Goal: Task Accomplishment & Management: Complete application form

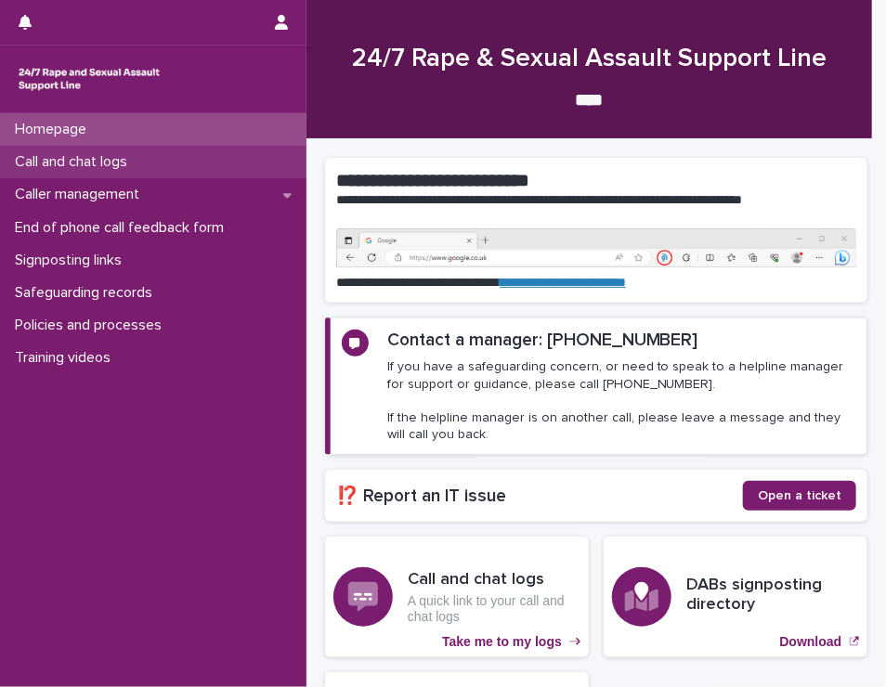
click at [159, 162] on div "Call and chat logs" at bounding box center [153, 162] width 307 height 33
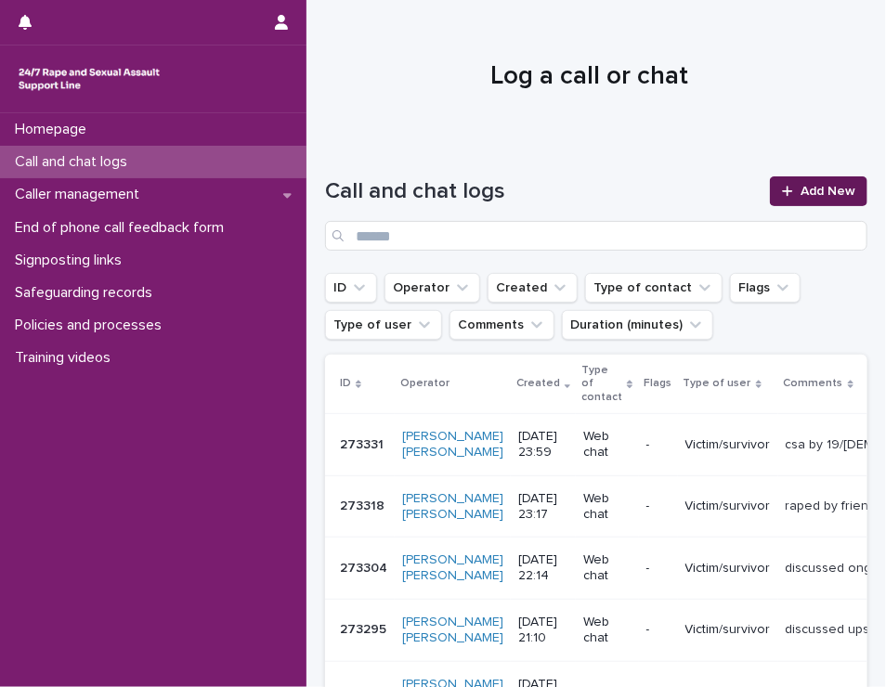
click at [813, 181] on link "Add New" at bounding box center [819, 191] width 98 height 30
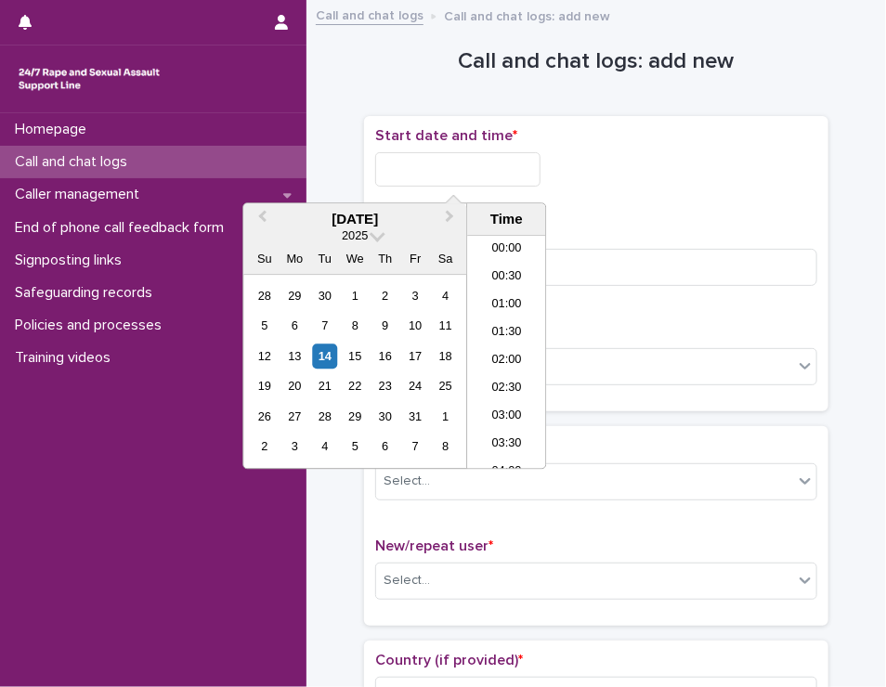
click at [478, 167] on input "text" at bounding box center [457, 169] width 165 height 34
click at [503, 359] on li "11:30" at bounding box center [506, 353] width 79 height 28
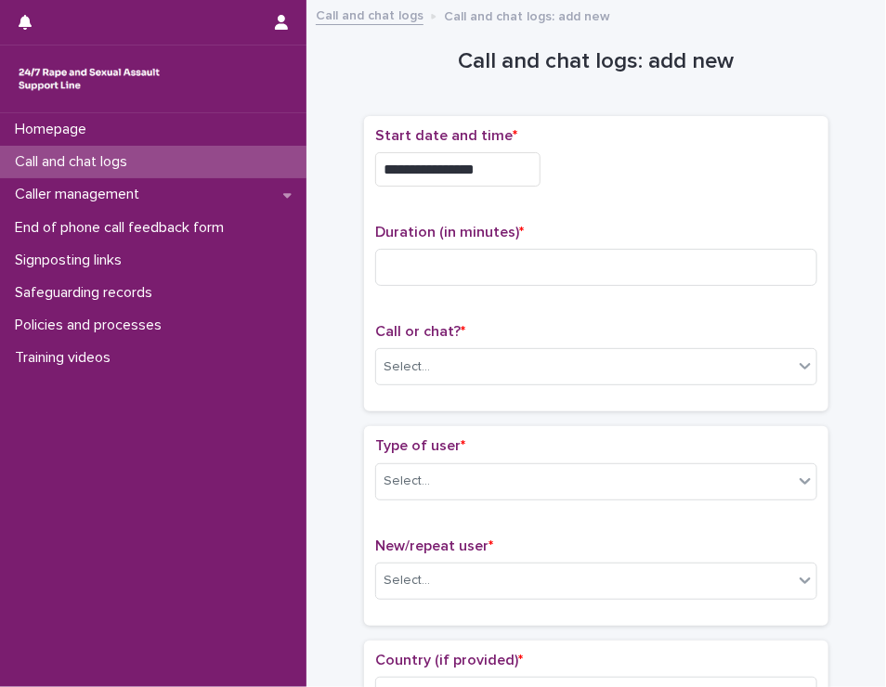
click at [523, 171] on input "**********" at bounding box center [457, 169] width 165 height 34
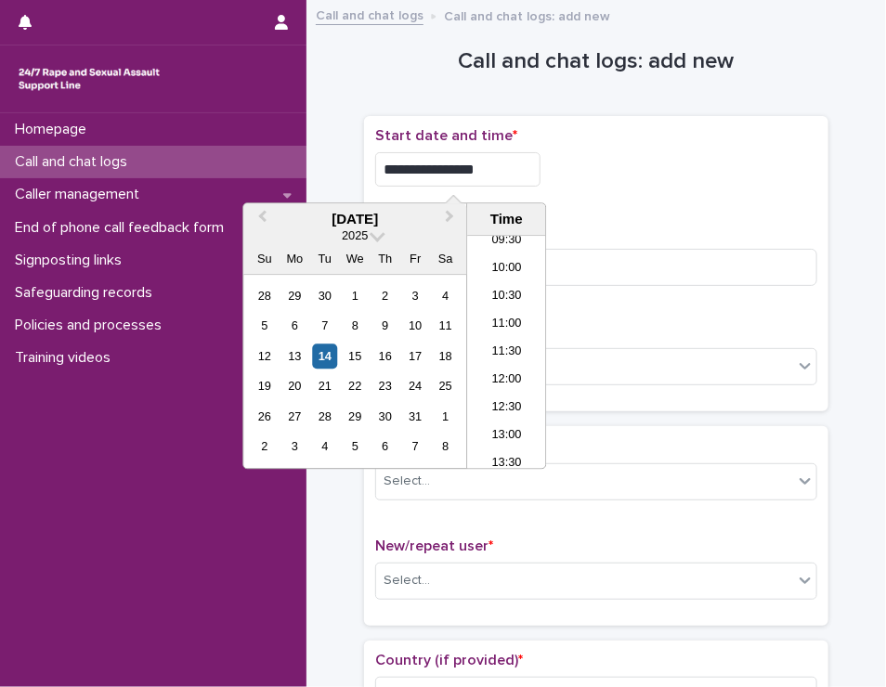
type input "**********"
click at [702, 226] on p "Duration (in minutes) *" at bounding box center [596, 233] width 442 height 18
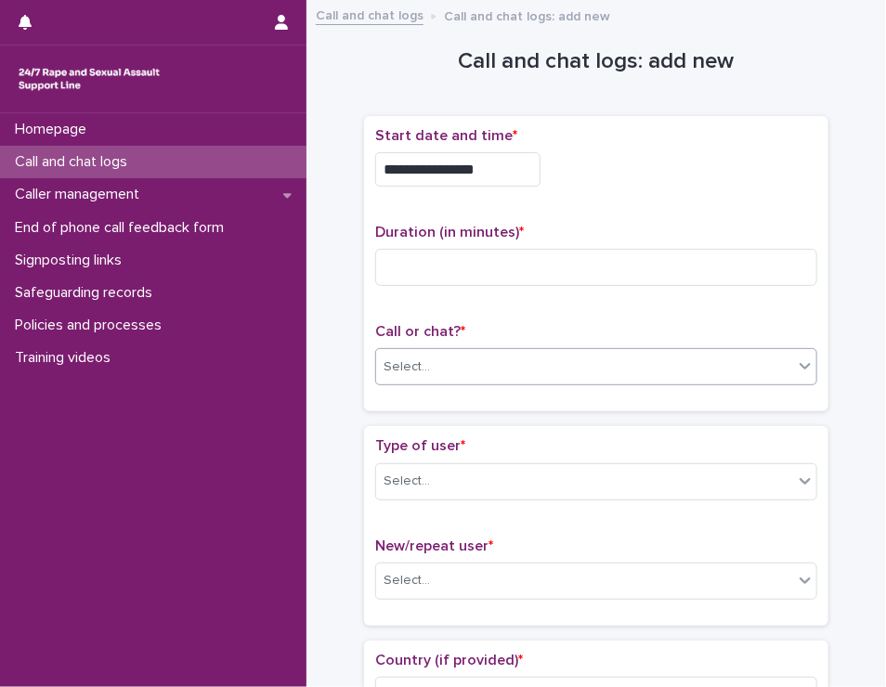
click at [528, 371] on div "Select..." at bounding box center [584, 367] width 417 height 31
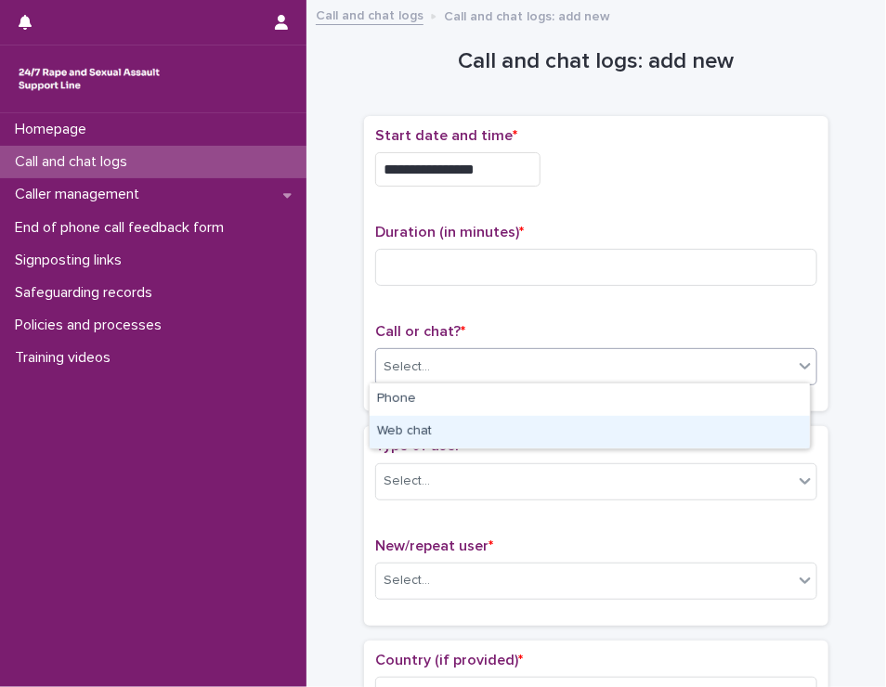
click at [528, 431] on div "Web chat" at bounding box center [590, 432] width 440 height 33
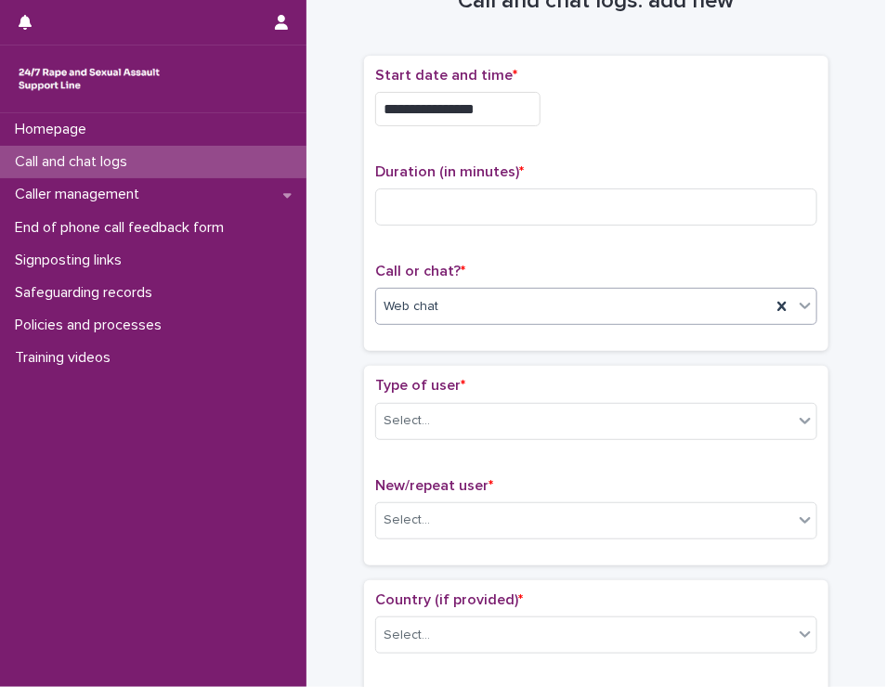
scroll to position [93, 0]
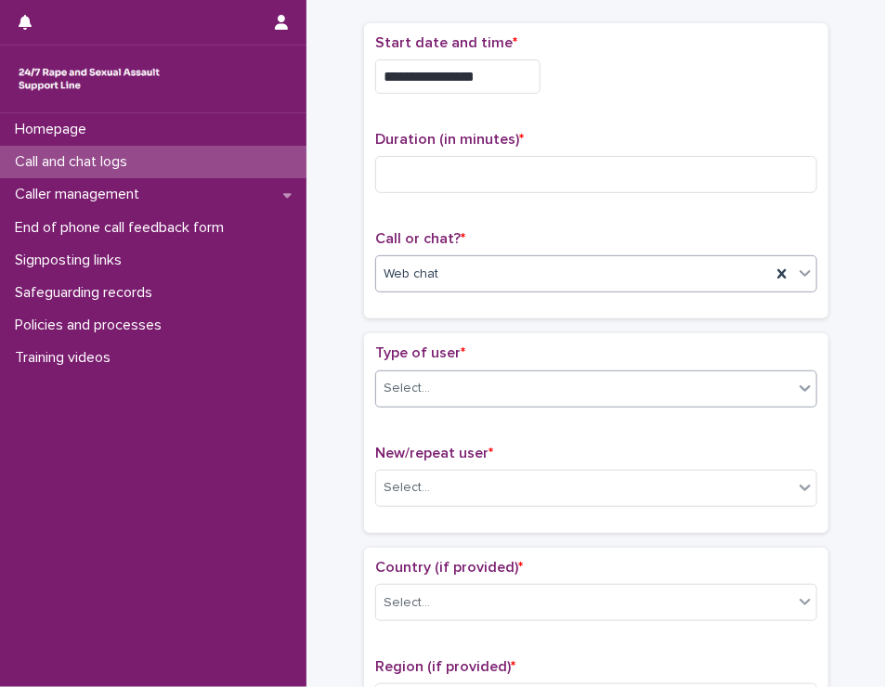
click at [540, 397] on div "Select..." at bounding box center [584, 388] width 417 height 31
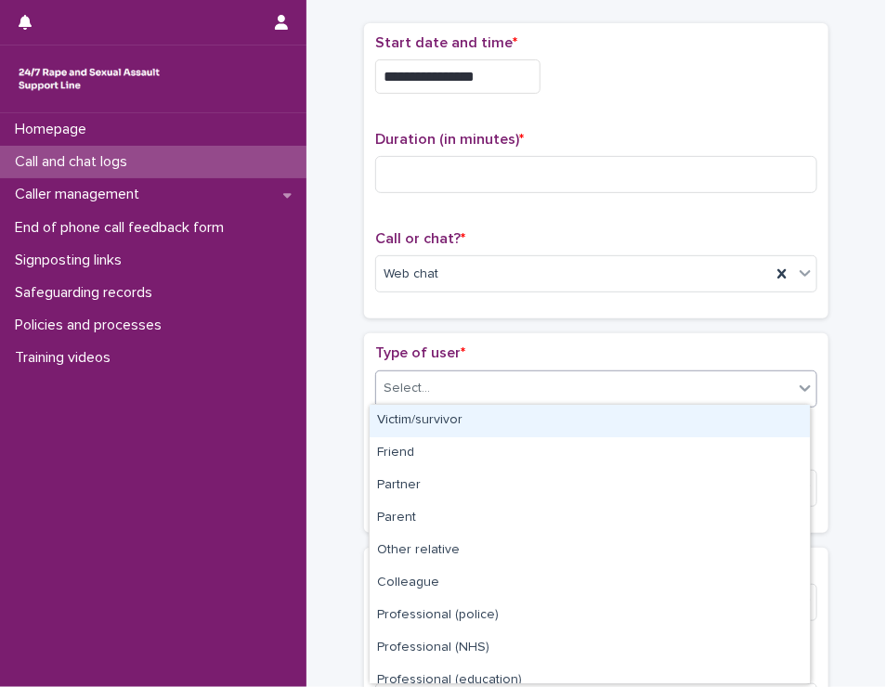
click at [539, 428] on div "Victim/survivor" at bounding box center [590, 421] width 440 height 33
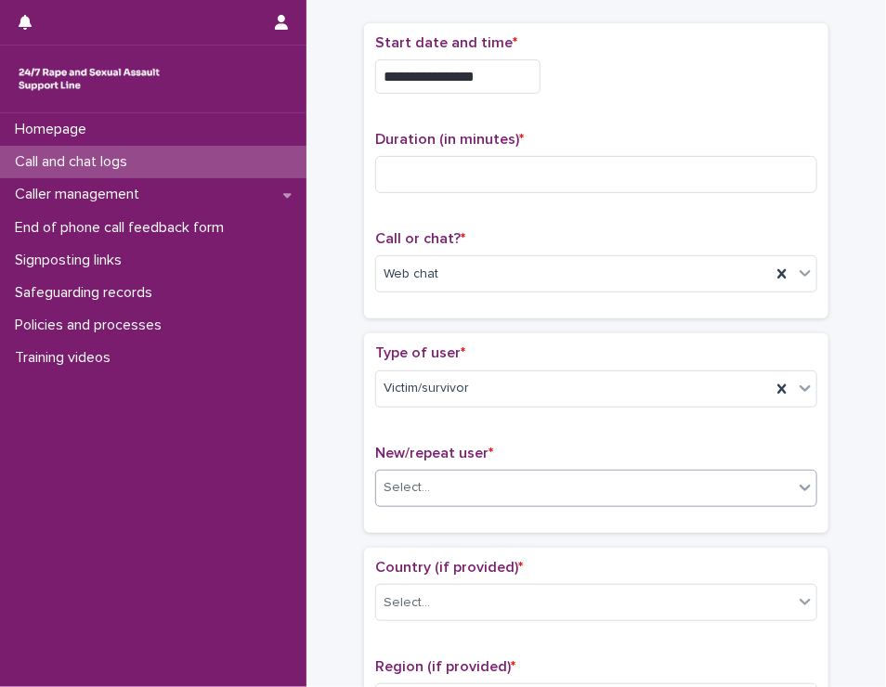
click at [529, 493] on div "Select..." at bounding box center [584, 488] width 417 height 31
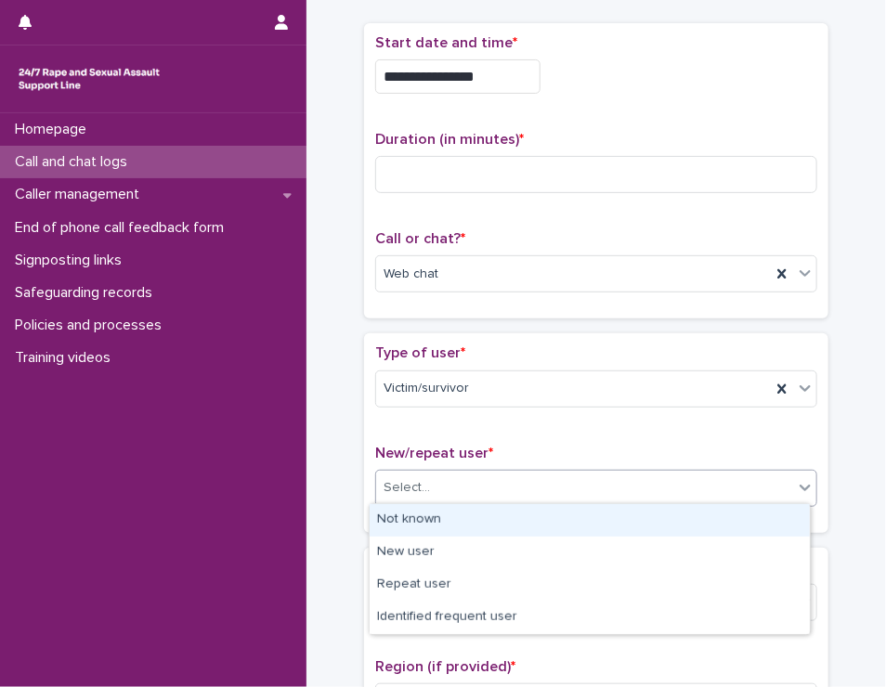
click at [529, 521] on div "Not known" at bounding box center [590, 520] width 440 height 33
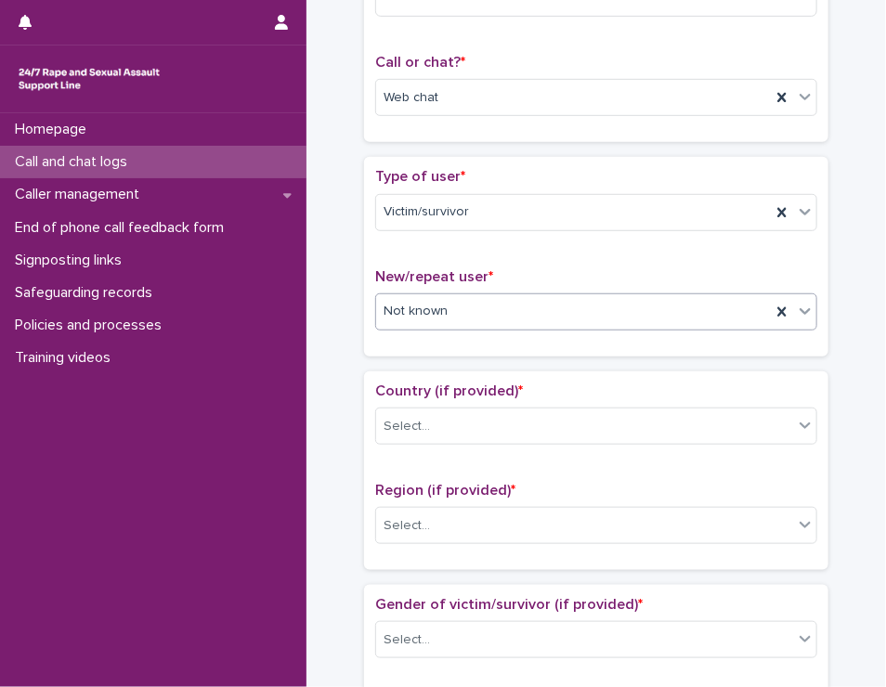
scroll to position [279, 0]
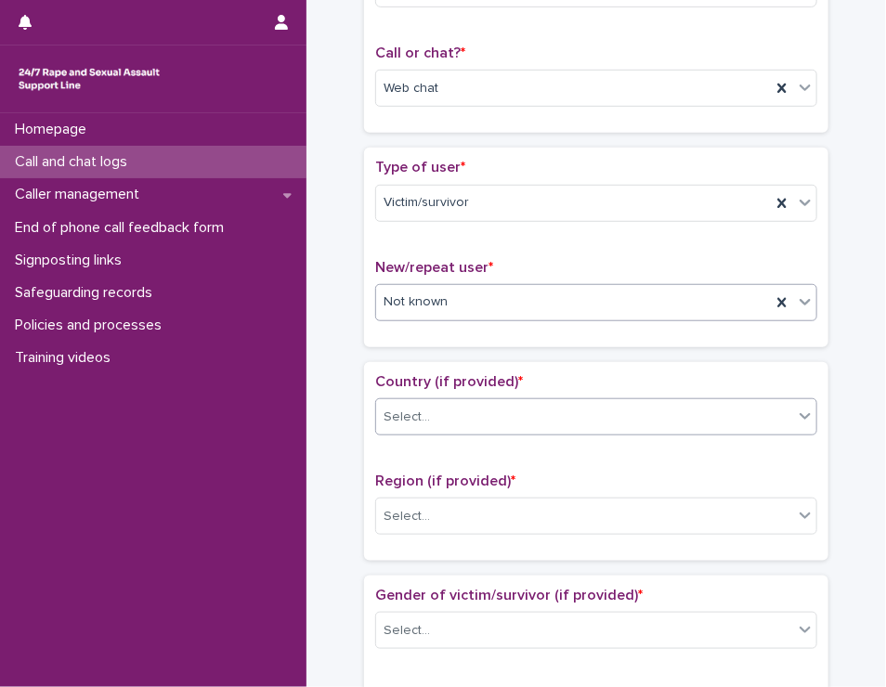
click at [598, 414] on div "Select..." at bounding box center [584, 417] width 417 height 31
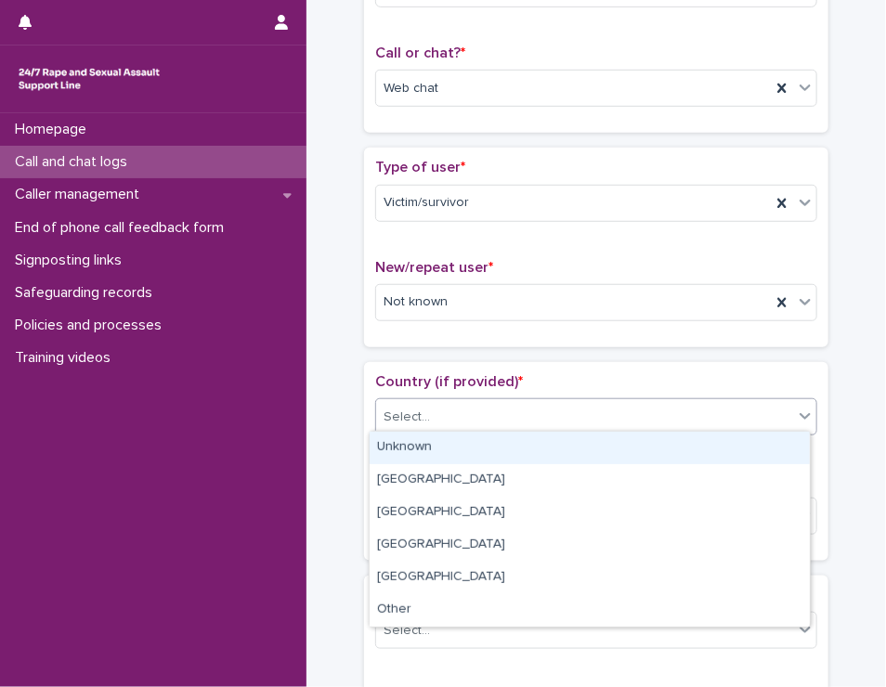
click at [595, 447] on div "Unknown" at bounding box center [590, 448] width 440 height 33
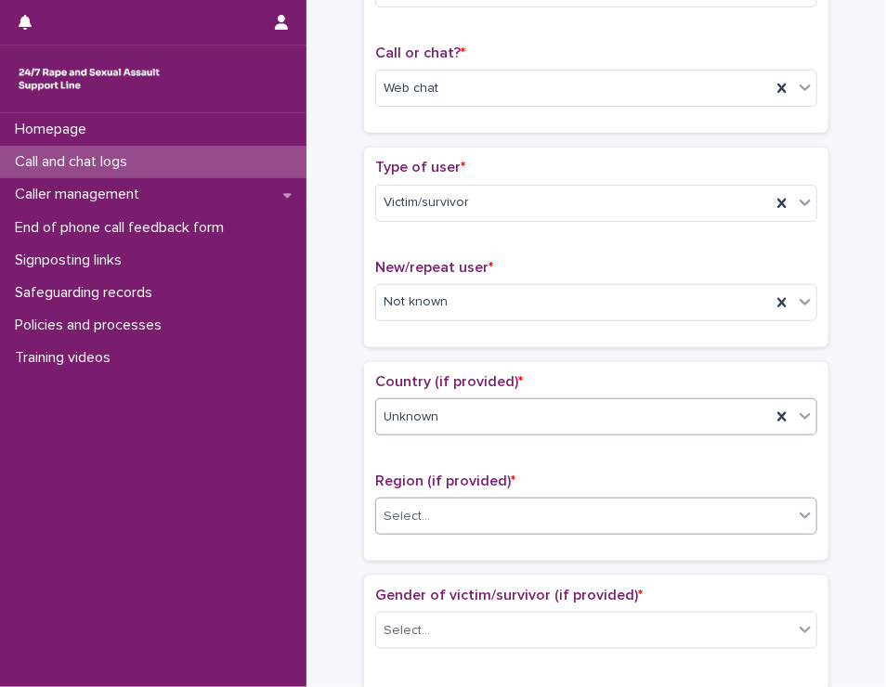
click at [597, 512] on div "Select..." at bounding box center [584, 517] width 417 height 31
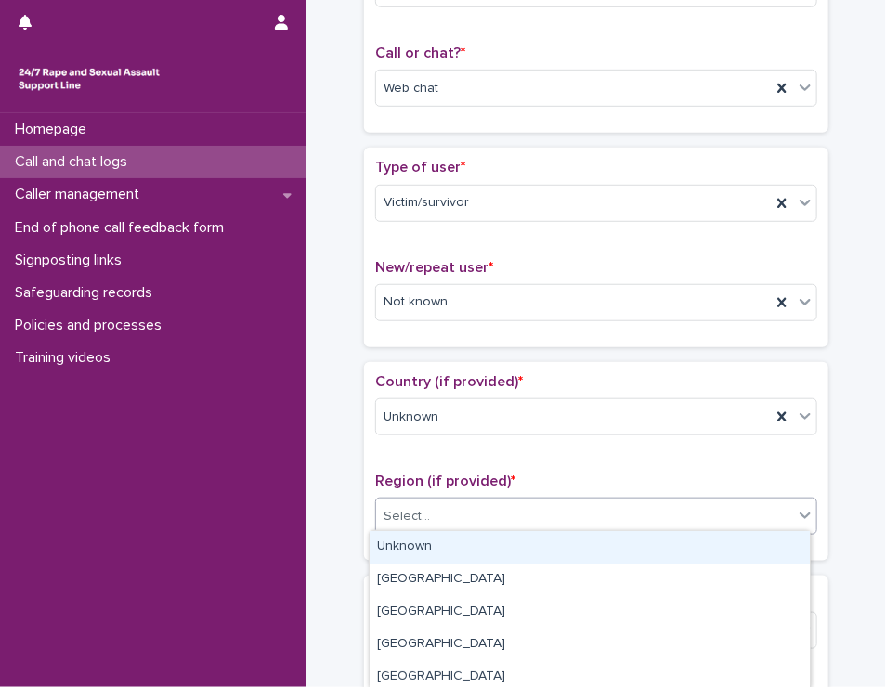
click at [591, 558] on div "Unknown" at bounding box center [590, 547] width 440 height 33
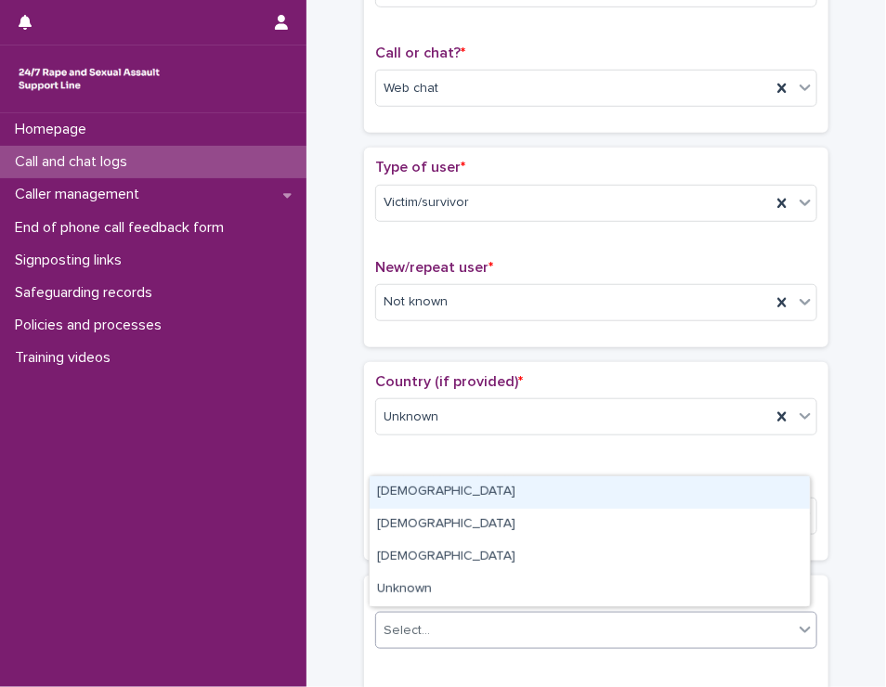
click at [579, 633] on div "Select..." at bounding box center [584, 631] width 417 height 31
click at [626, 499] on div "[DEMOGRAPHIC_DATA]" at bounding box center [590, 493] width 440 height 33
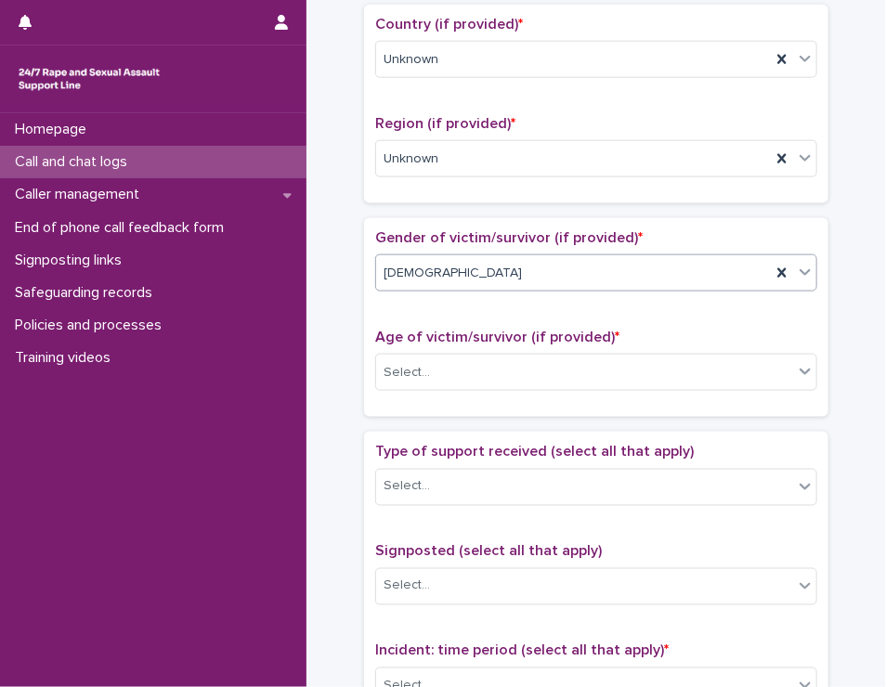
scroll to position [650, 0]
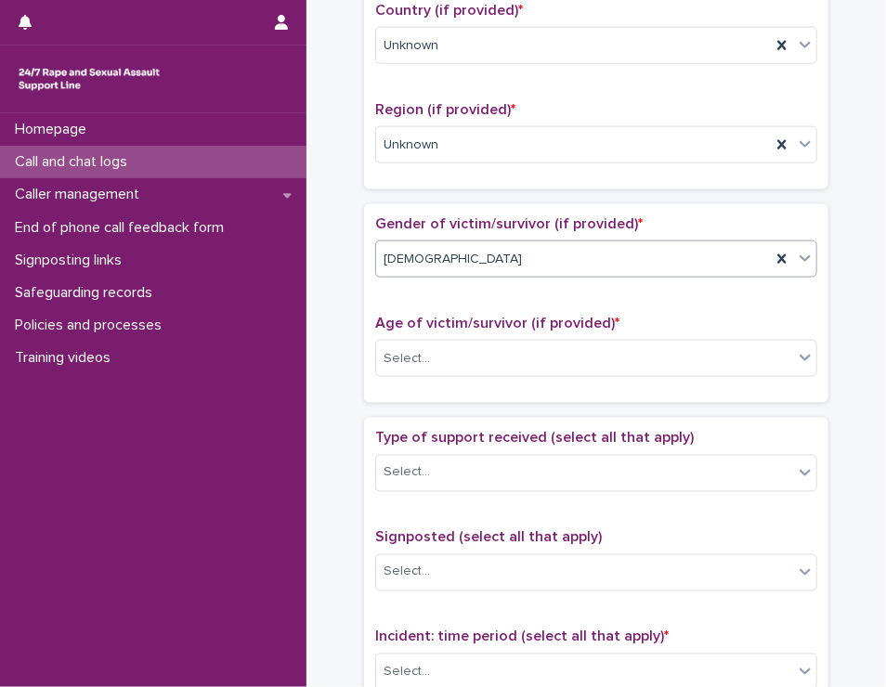
click at [637, 315] on p "Age of victim/survivor (if provided) *" at bounding box center [596, 324] width 442 height 18
click at [647, 348] on div "Select..." at bounding box center [584, 359] width 417 height 31
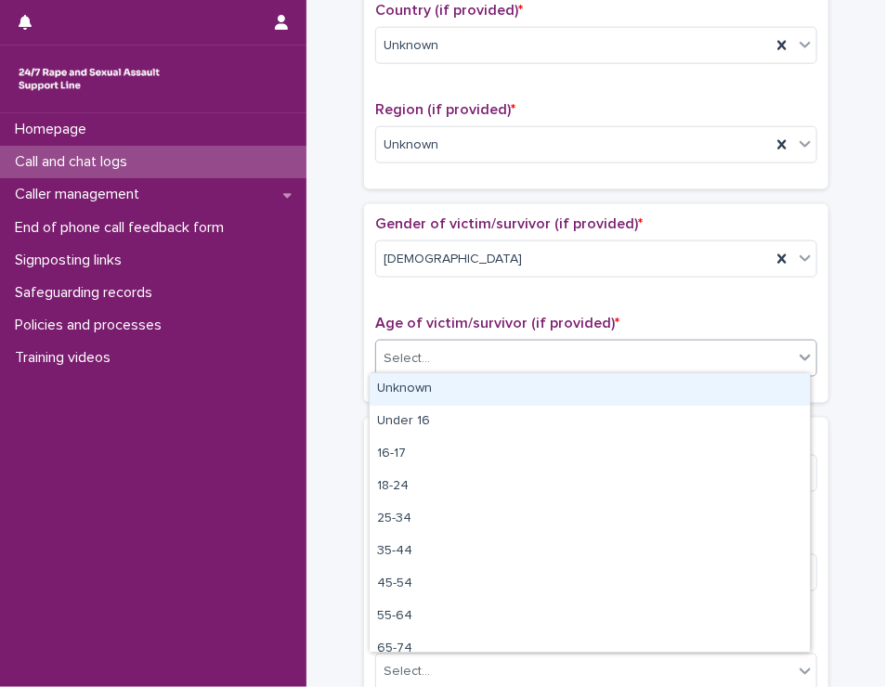
click at [640, 385] on div "Unknown" at bounding box center [590, 389] width 440 height 33
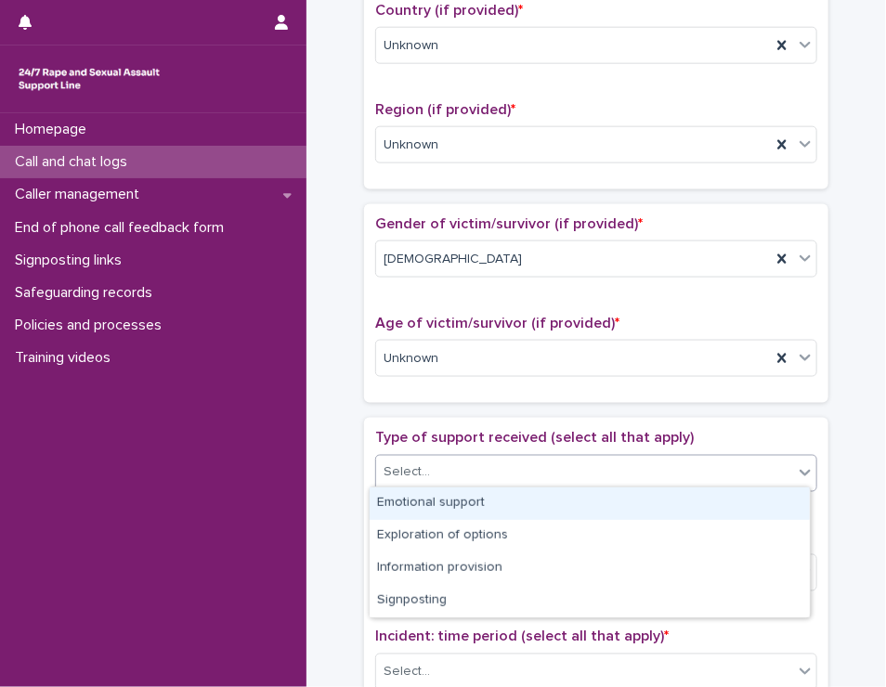
click at [607, 478] on div "Select..." at bounding box center [584, 473] width 417 height 31
click at [606, 501] on div "Emotional support" at bounding box center [590, 504] width 440 height 33
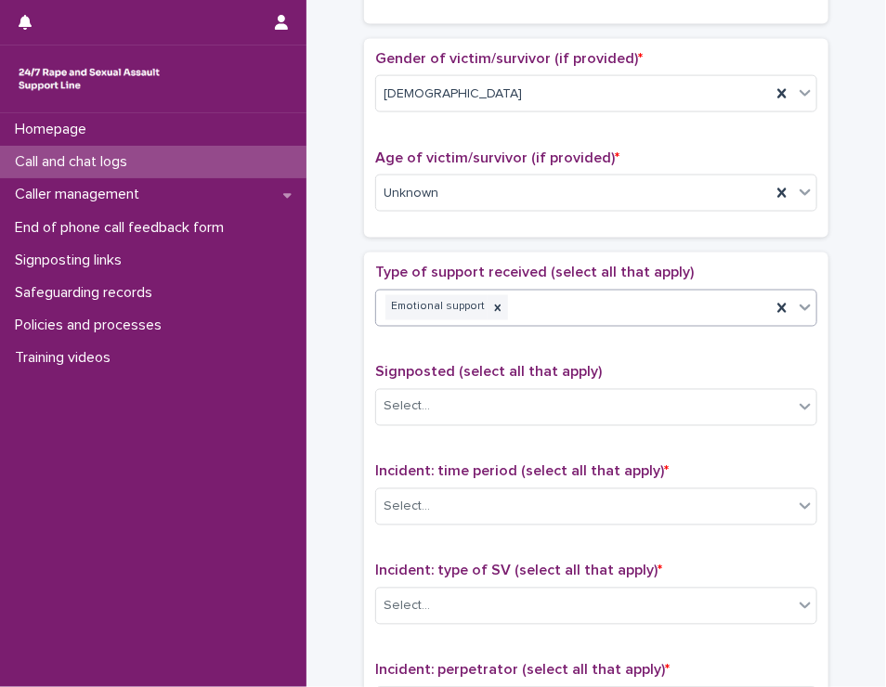
scroll to position [836, 0]
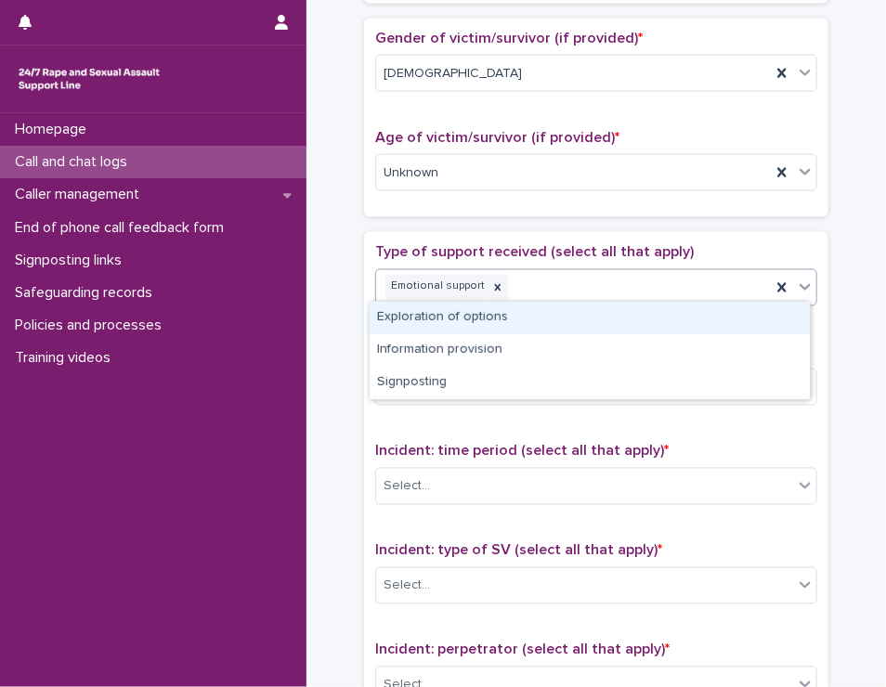
click at [632, 286] on div "Emotional support" at bounding box center [573, 287] width 395 height 33
click at [619, 312] on div "Exploration of options" at bounding box center [590, 318] width 440 height 33
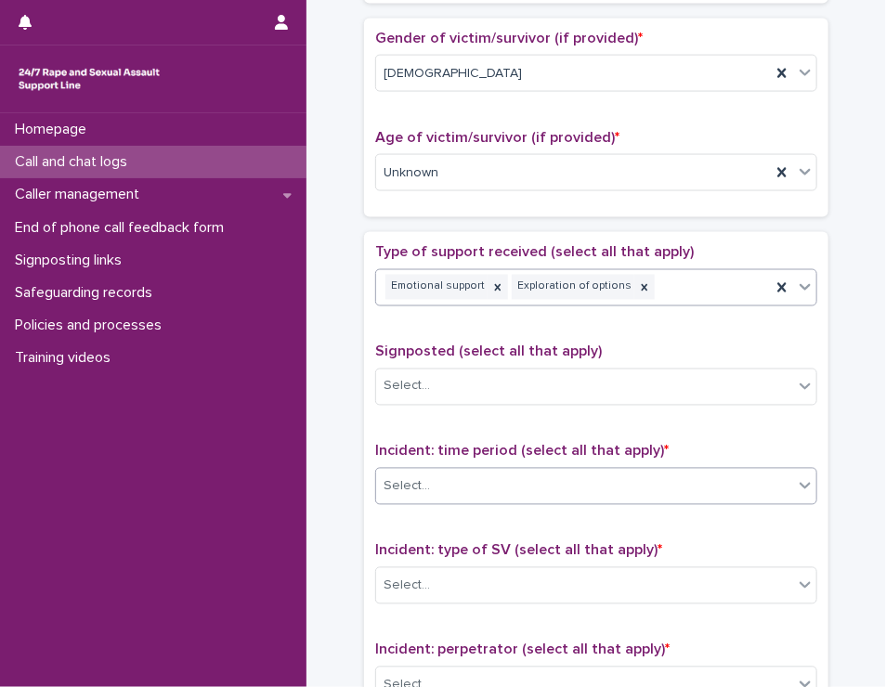
click at [568, 495] on div "Select..." at bounding box center [584, 487] width 417 height 31
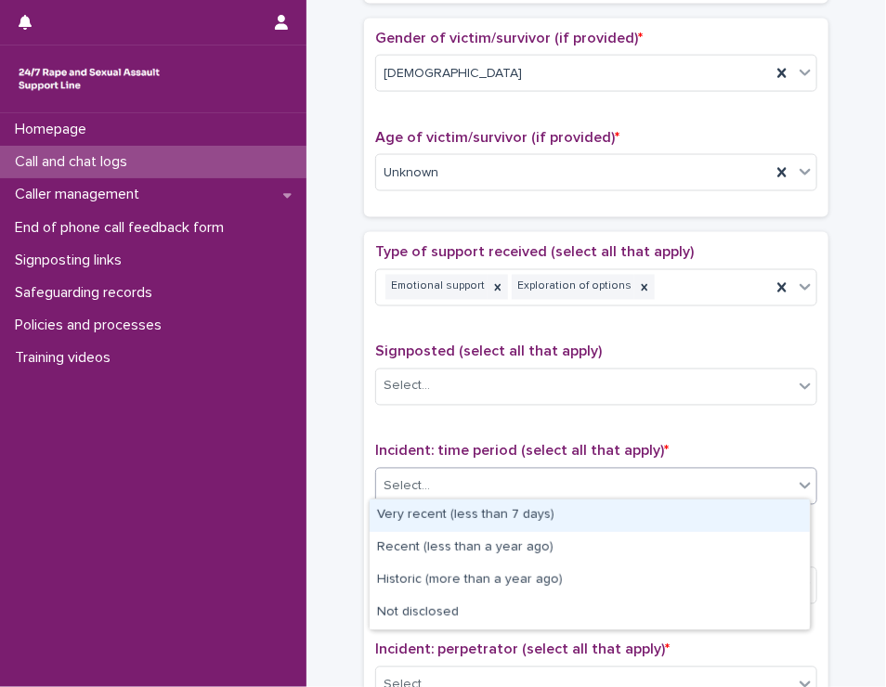
click at [558, 518] on div "Very recent (less than 7 days)" at bounding box center [590, 516] width 440 height 33
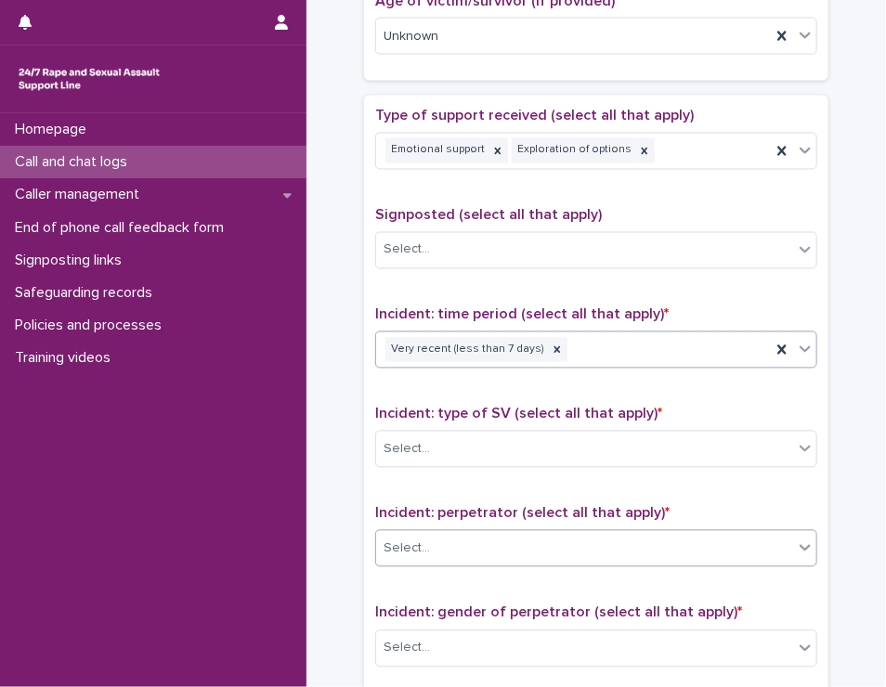
scroll to position [1022, 0]
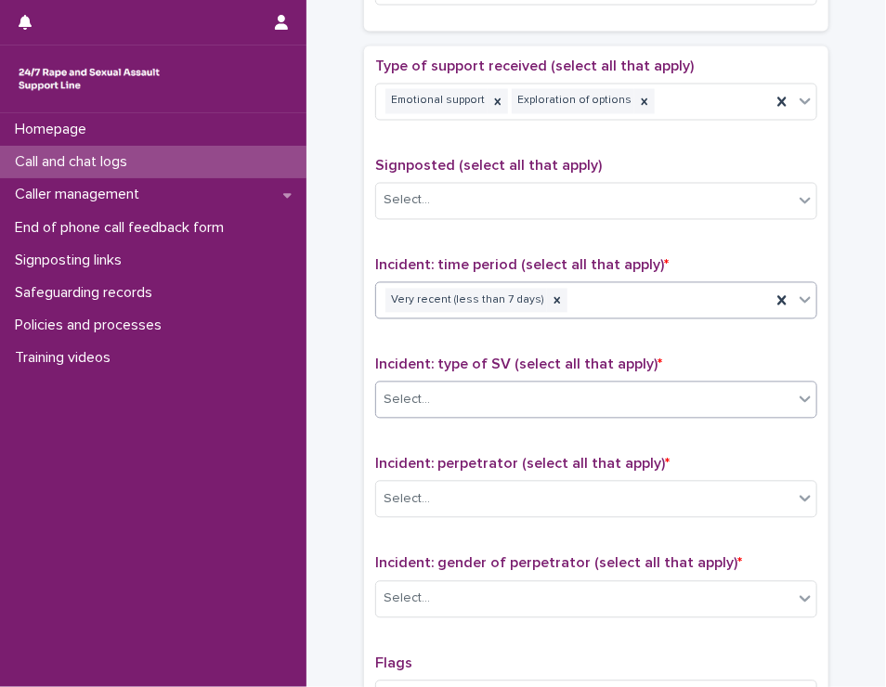
click at [556, 399] on div "Select..." at bounding box center [584, 400] width 417 height 31
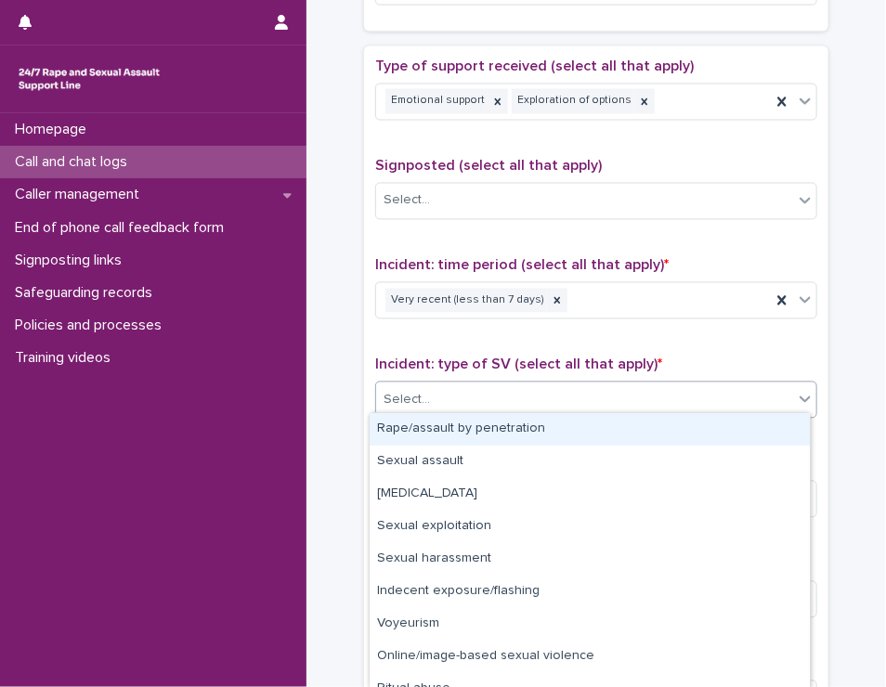
click at [540, 430] on div "Rape/assault by penetration" at bounding box center [590, 429] width 440 height 33
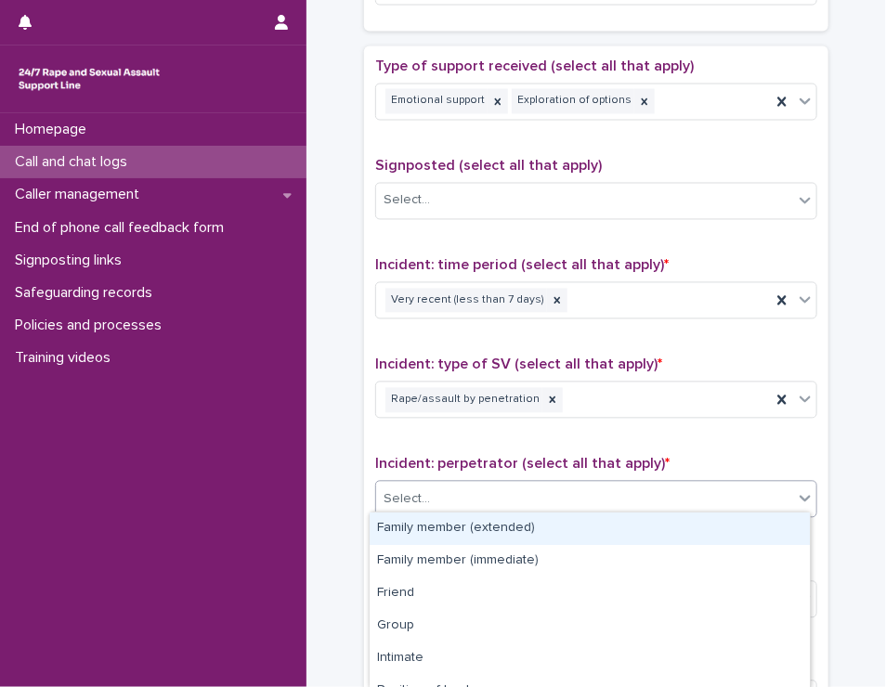
click at [531, 501] on div "Select..." at bounding box center [584, 500] width 417 height 31
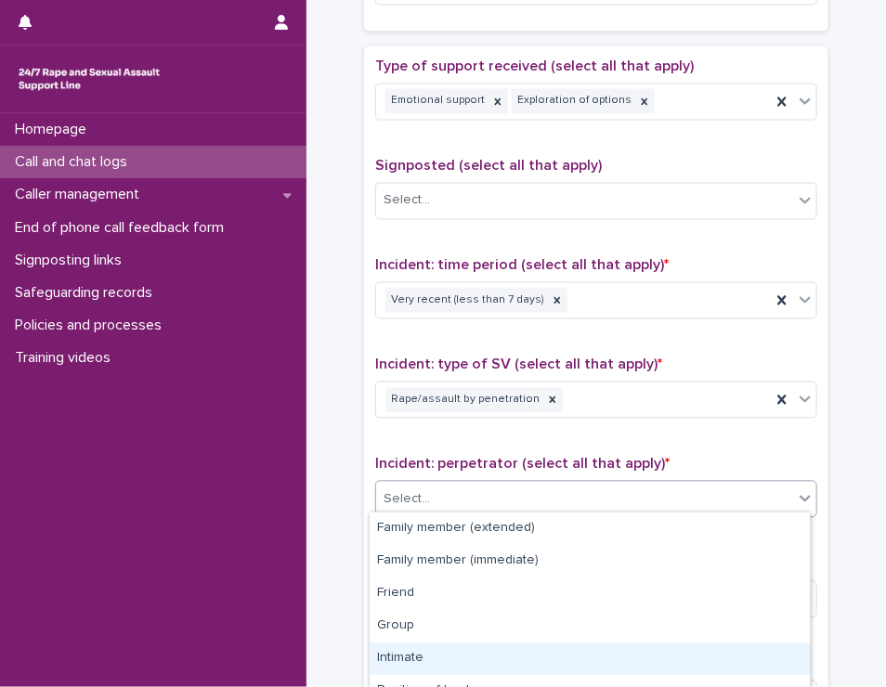
click at [453, 657] on div "Intimate" at bounding box center [590, 659] width 440 height 33
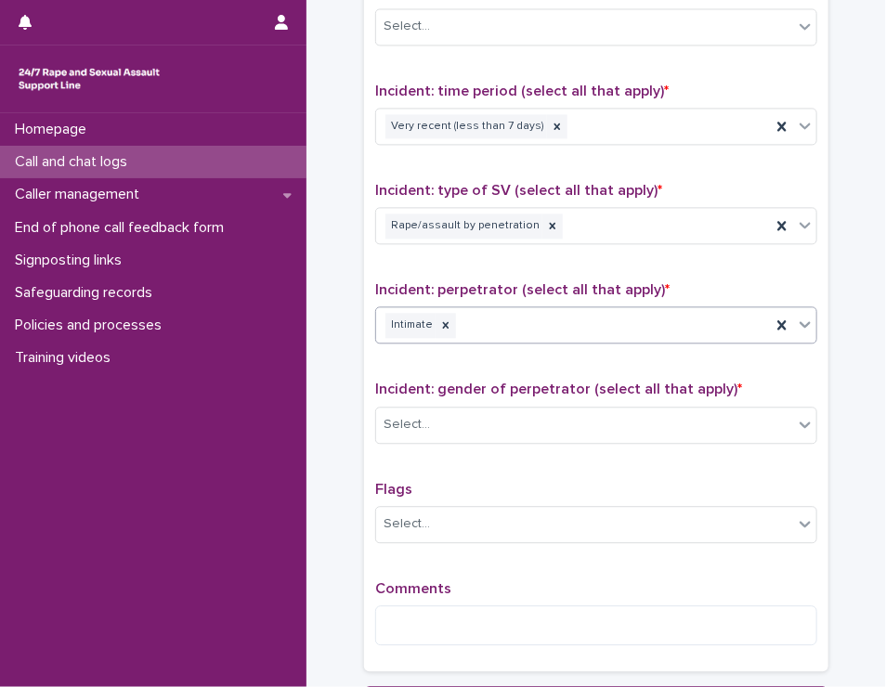
scroll to position [1208, 0]
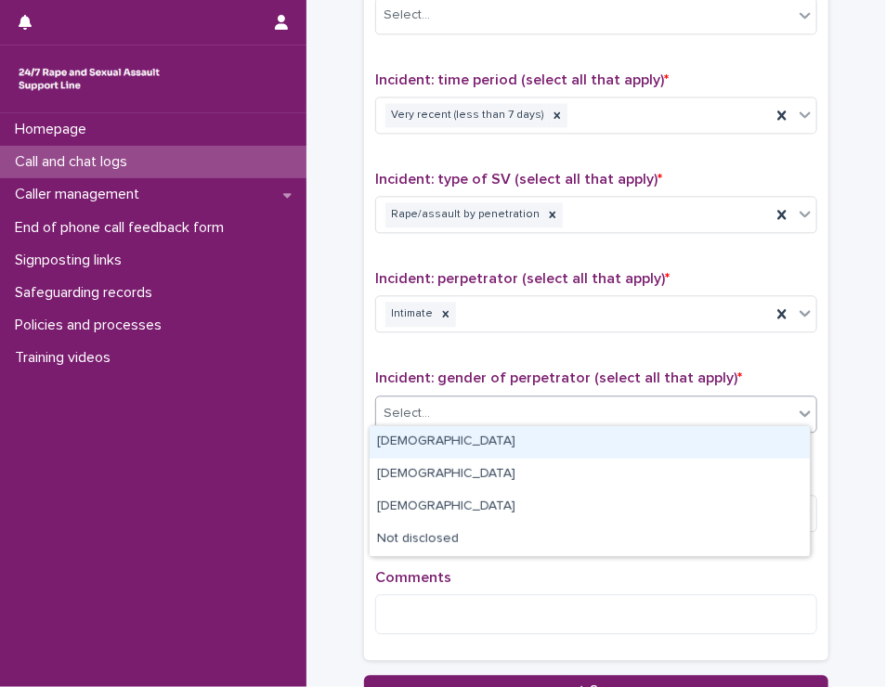
click at [524, 396] on div "Select..." at bounding box center [596, 414] width 442 height 37
click at [516, 437] on div "[DEMOGRAPHIC_DATA]" at bounding box center [590, 442] width 440 height 33
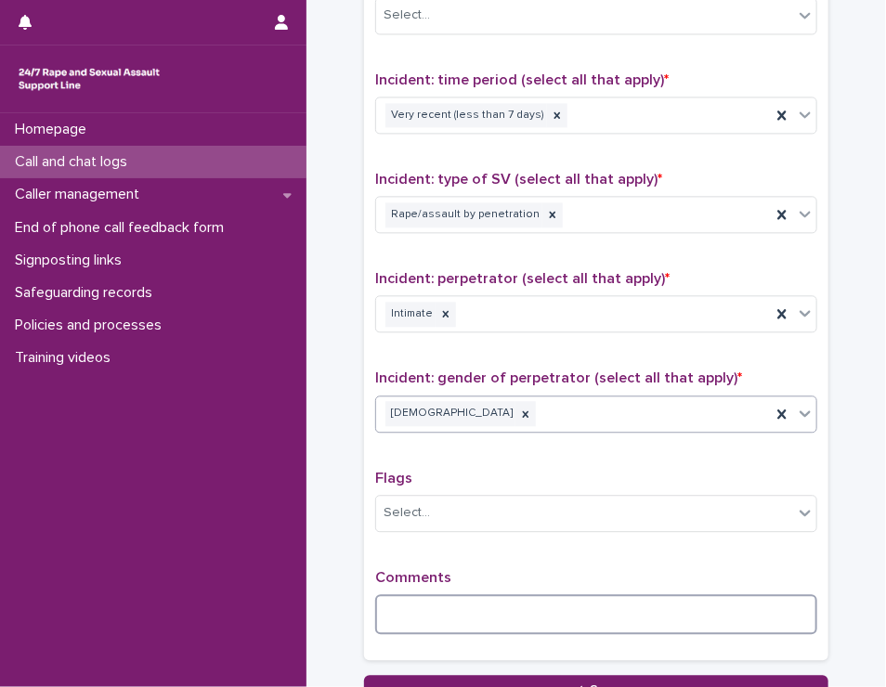
click at [468, 606] on textarea at bounding box center [596, 614] width 442 height 40
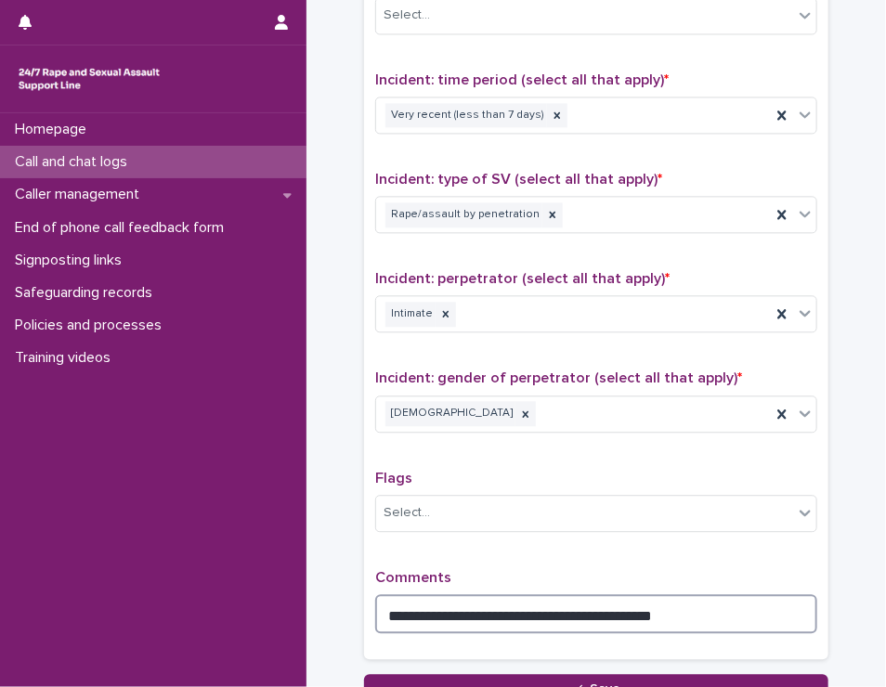
click at [728, 608] on textarea "**********" at bounding box center [596, 614] width 442 height 40
type textarea "**********"
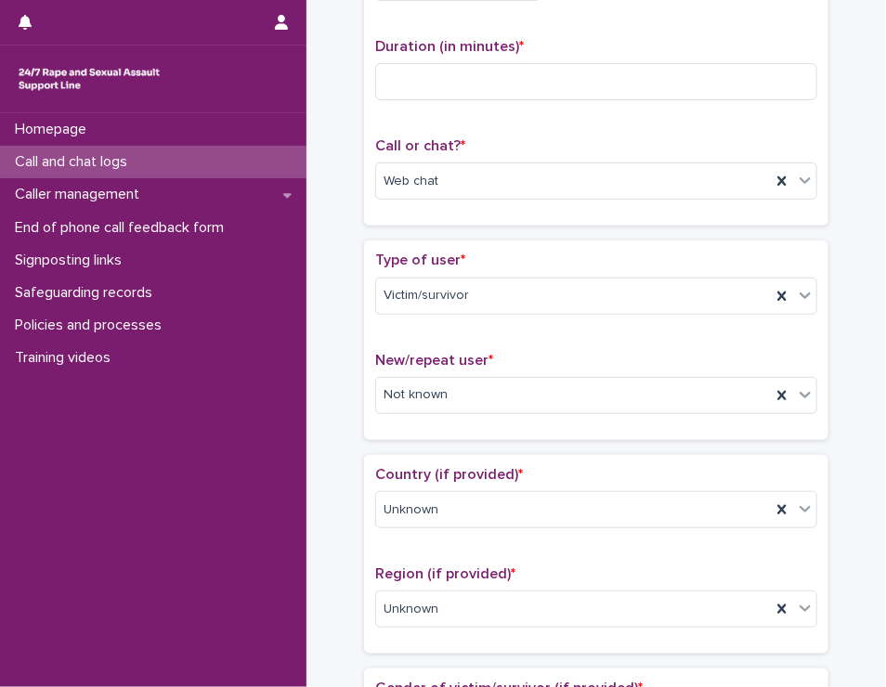
scroll to position [0, 0]
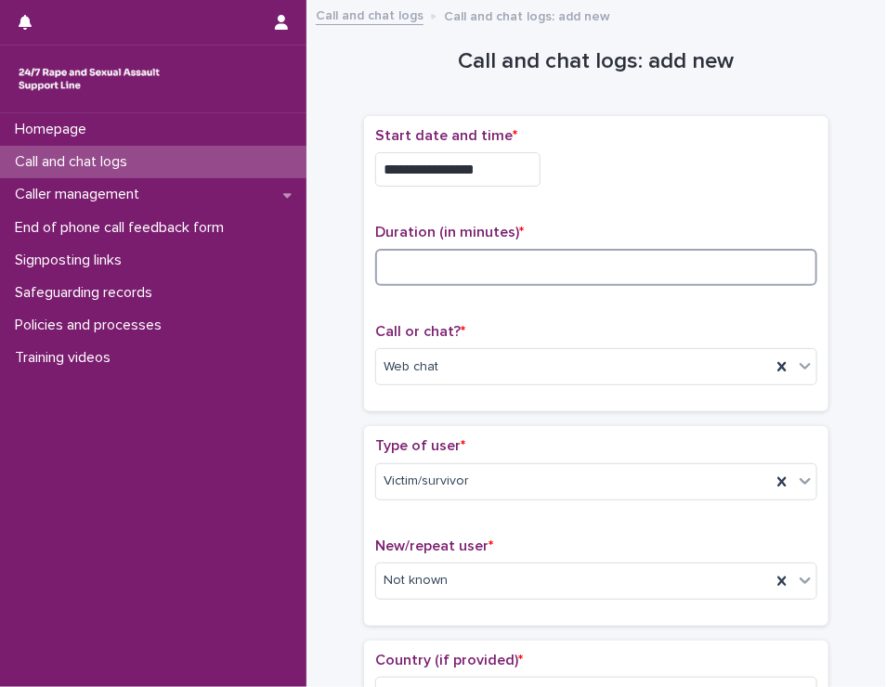
click at [705, 267] on input at bounding box center [596, 267] width 442 height 37
click at [585, 272] on input "*" at bounding box center [596, 267] width 442 height 37
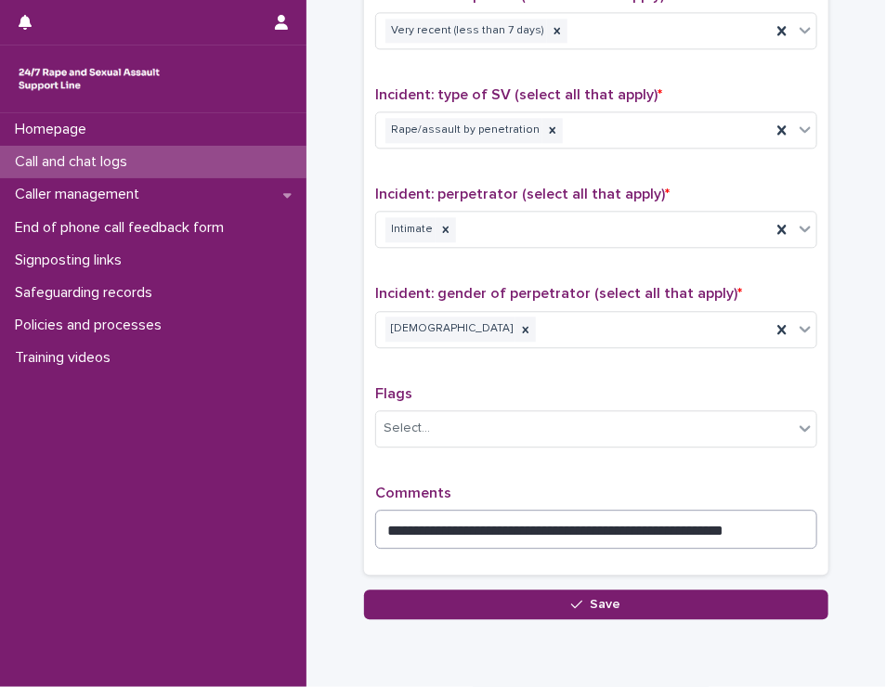
scroll to position [1363, 0]
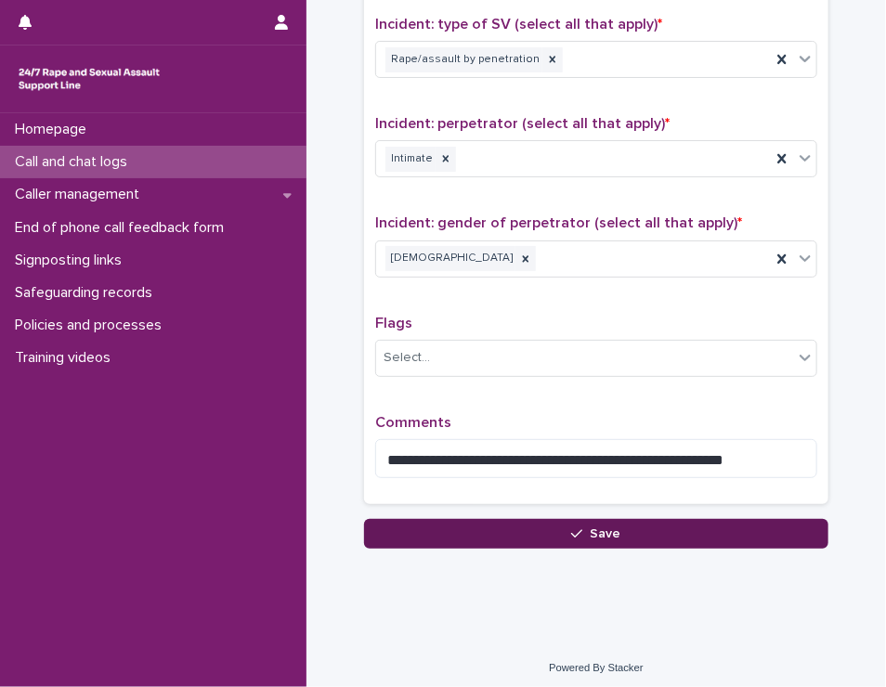
type input "**"
click at [602, 519] on button "Save" at bounding box center [596, 534] width 464 height 30
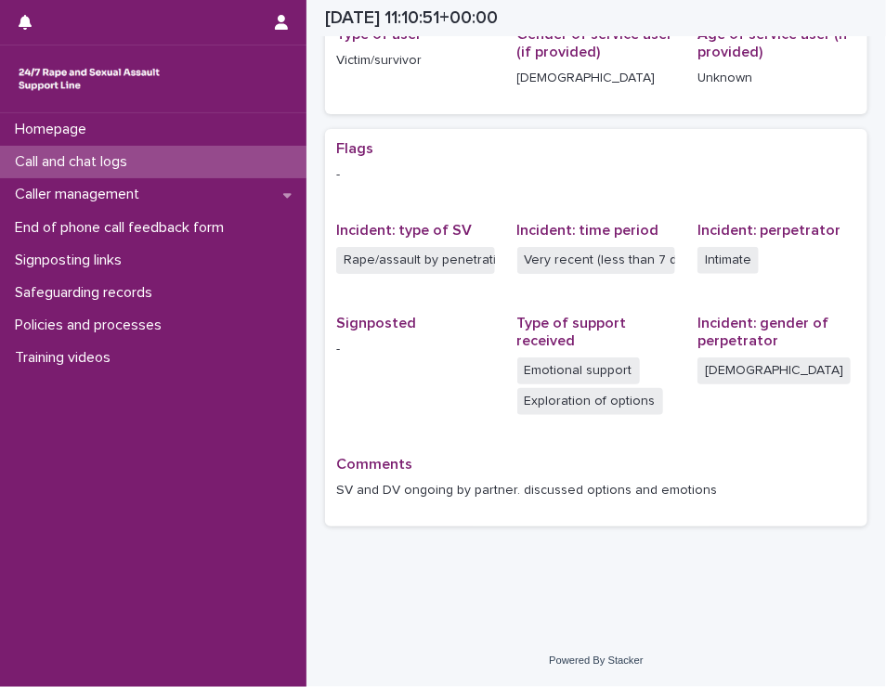
scroll to position [293, 0]
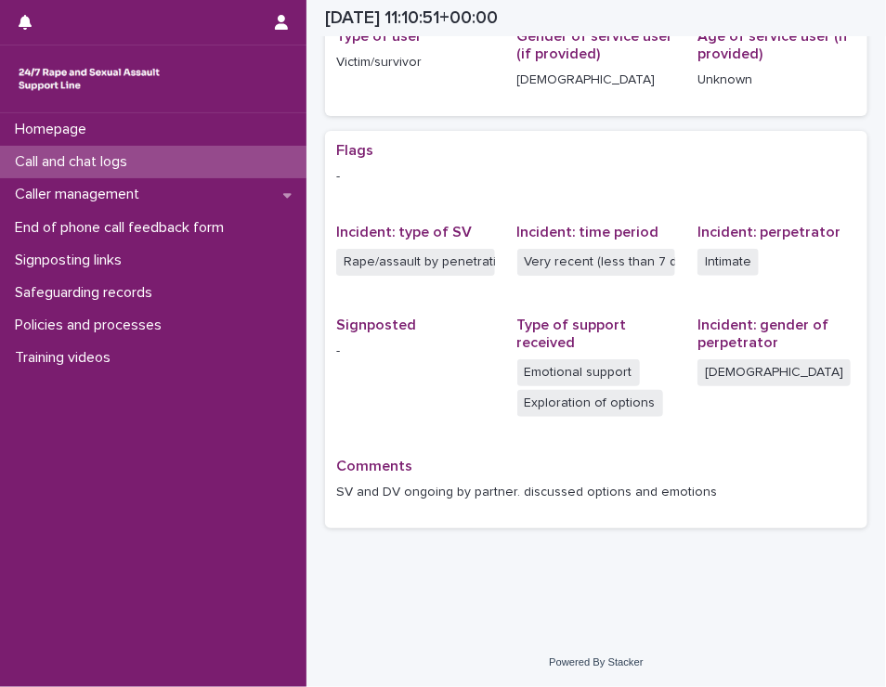
click at [114, 160] on p "Call and chat logs" at bounding box center [74, 162] width 135 height 18
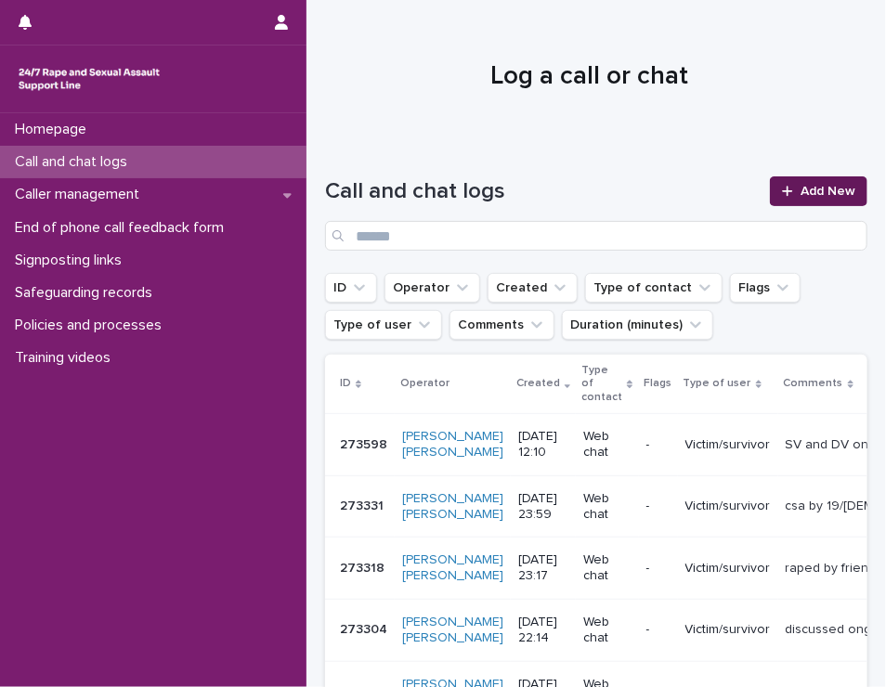
click at [809, 189] on span "Add New" at bounding box center [828, 191] width 55 height 13
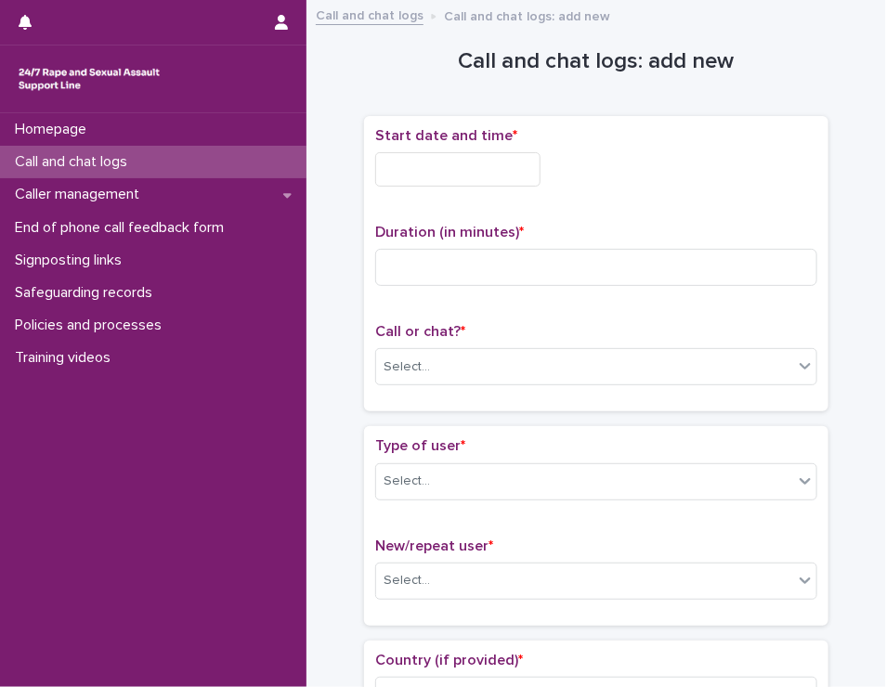
click at [490, 174] on input "text" at bounding box center [457, 169] width 165 height 34
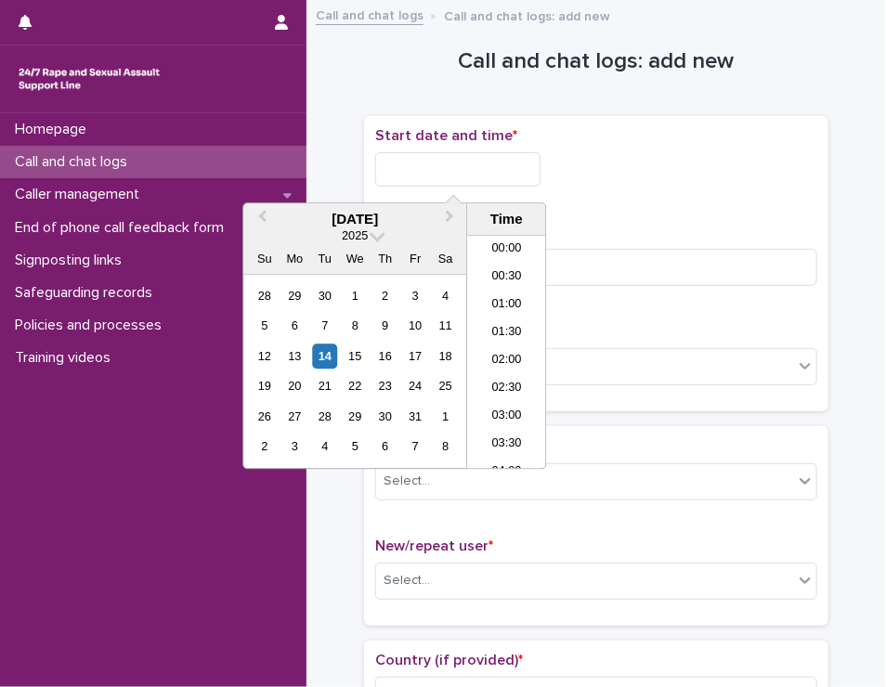
scroll to position [594, 0]
click at [528, 327] on li "12:00" at bounding box center [506, 325] width 79 height 28
click at [539, 168] on input "**********" at bounding box center [457, 169] width 165 height 34
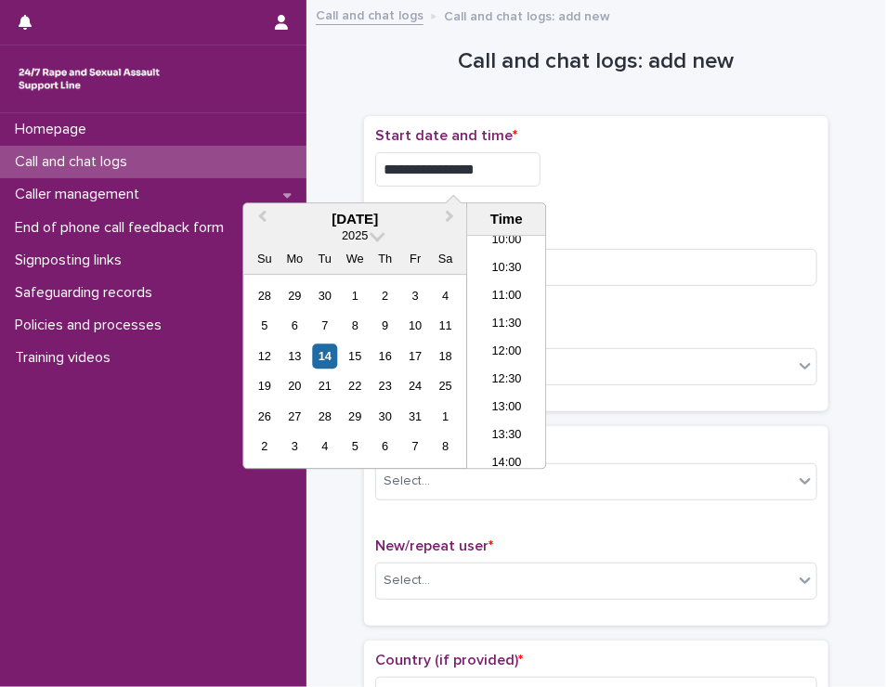
type input "**********"
click at [673, 163] on div "**********" at bounding box center [596, 169] width 442 height 34
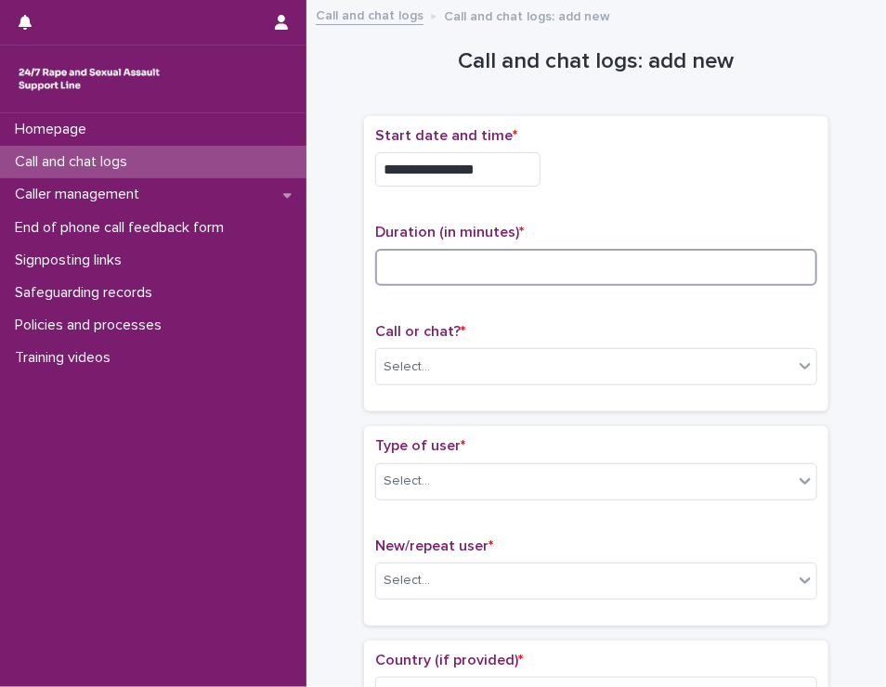
click at [432, 274] on input at bounding box center [596, 267] width 442 height 37
type input "*"
click at [513, 370] on div "Select..." at bounding box center [584, 367] width 417 height 31
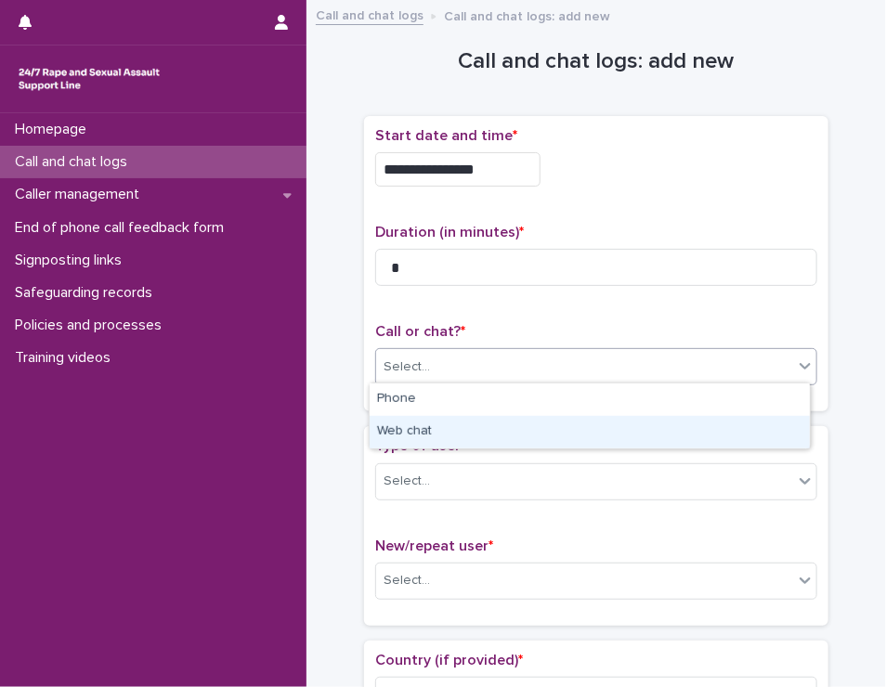
click at [480, 426] on div "Web chat" at bounding box center [590, 432] width 440 height 33
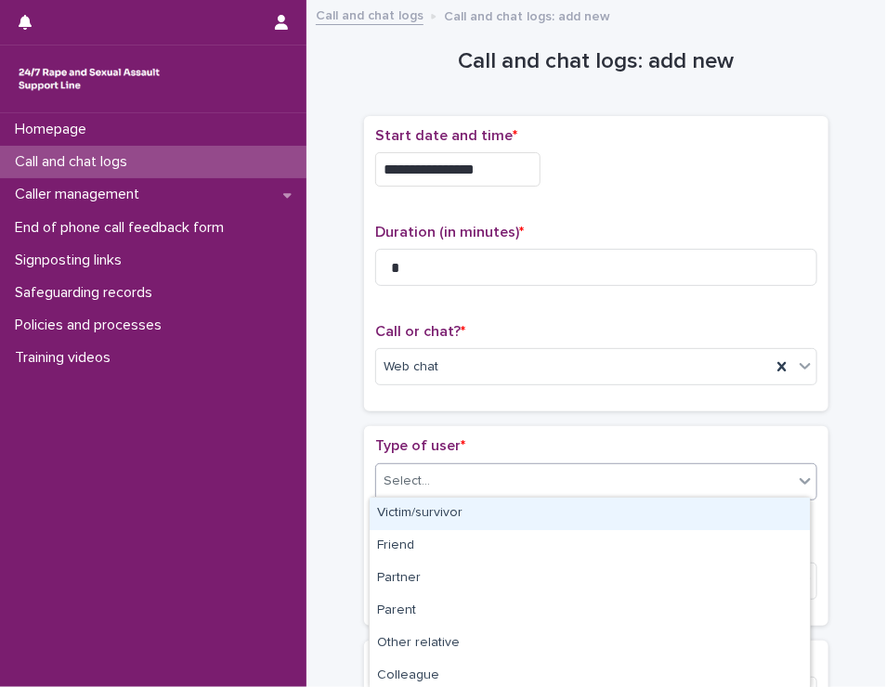
click at [480, 485] on div "Select..." at bounding box center [584, 481] width 417 height 31
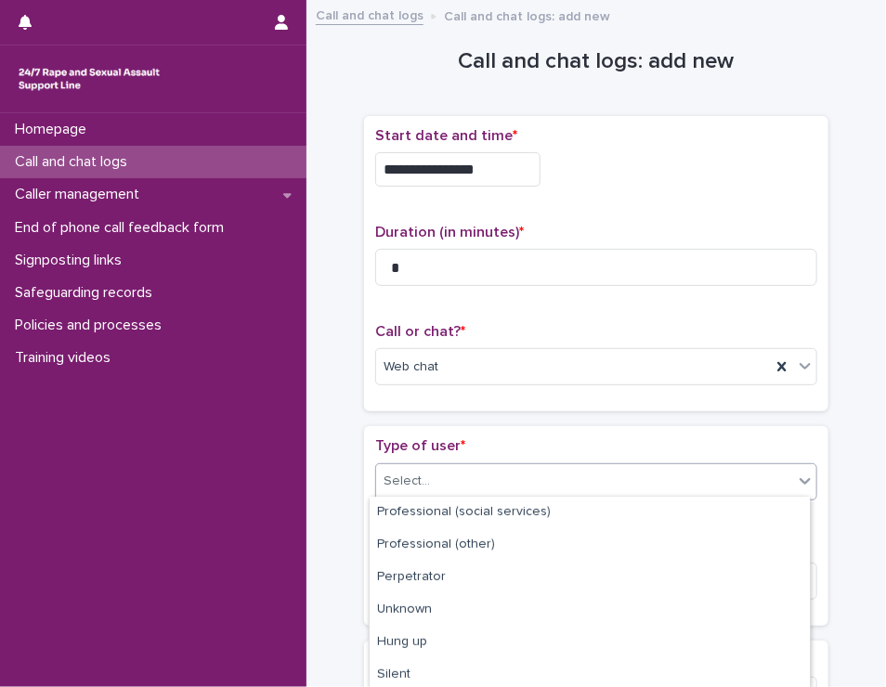
scroll to position [296, 0]
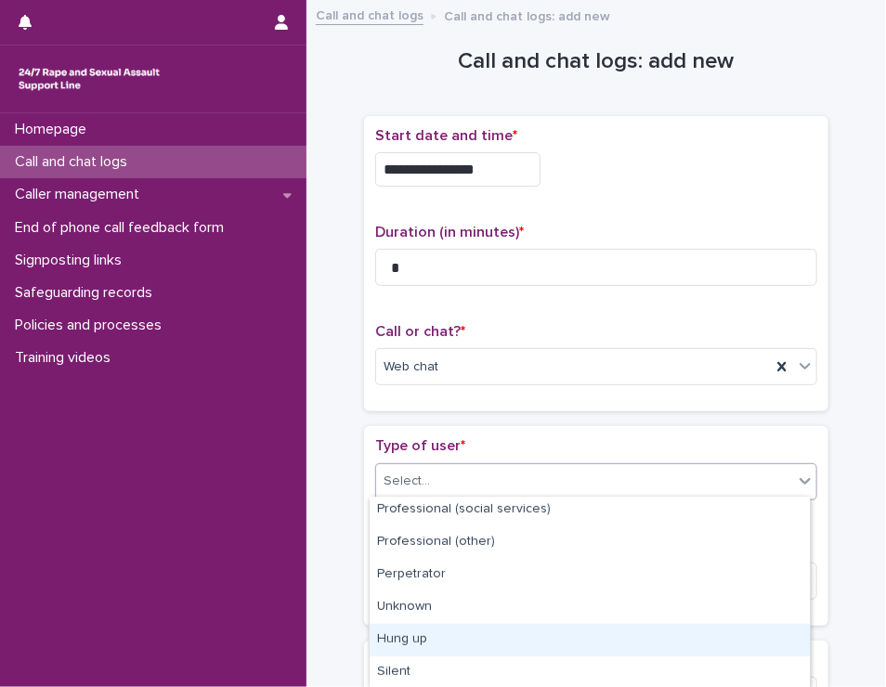
click at [529, 642] on div "Hung up" at bounding box center [590, 640] width 440 height 33
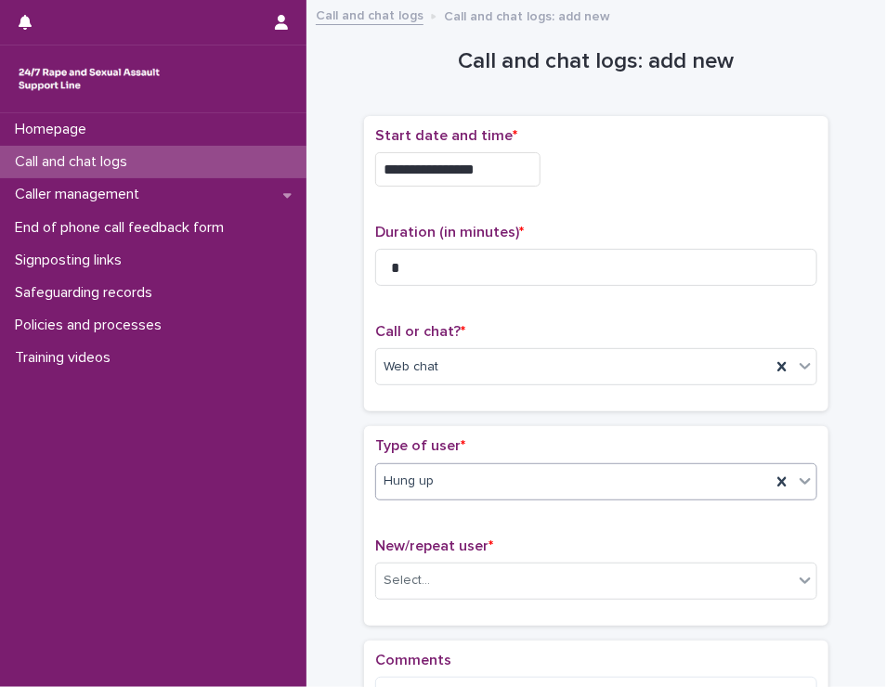
scroll to position [93, 0]
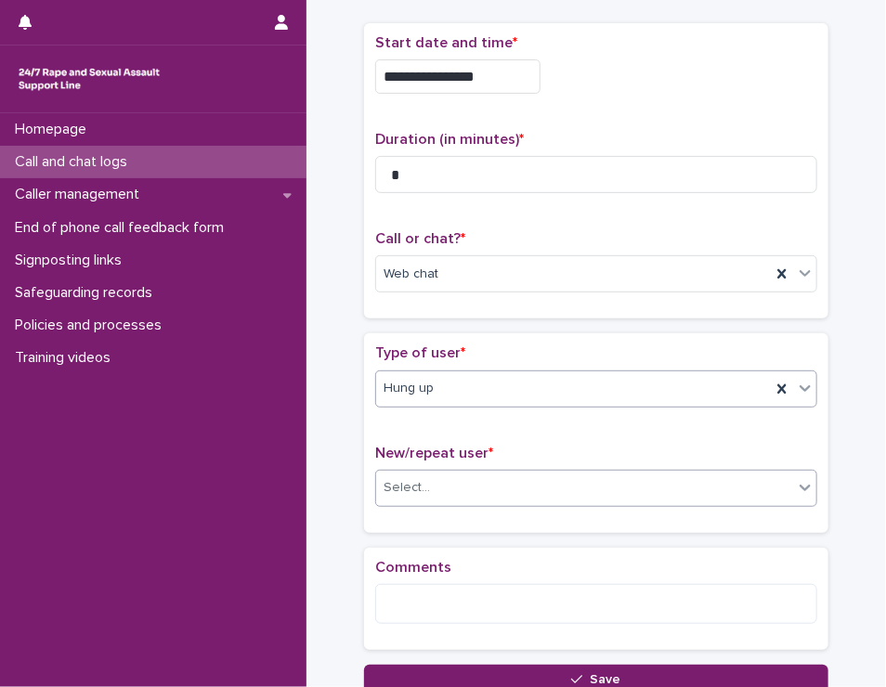
click at [650, 479] on div "Select..." at bounding box center [584, 488] width 417 height 31
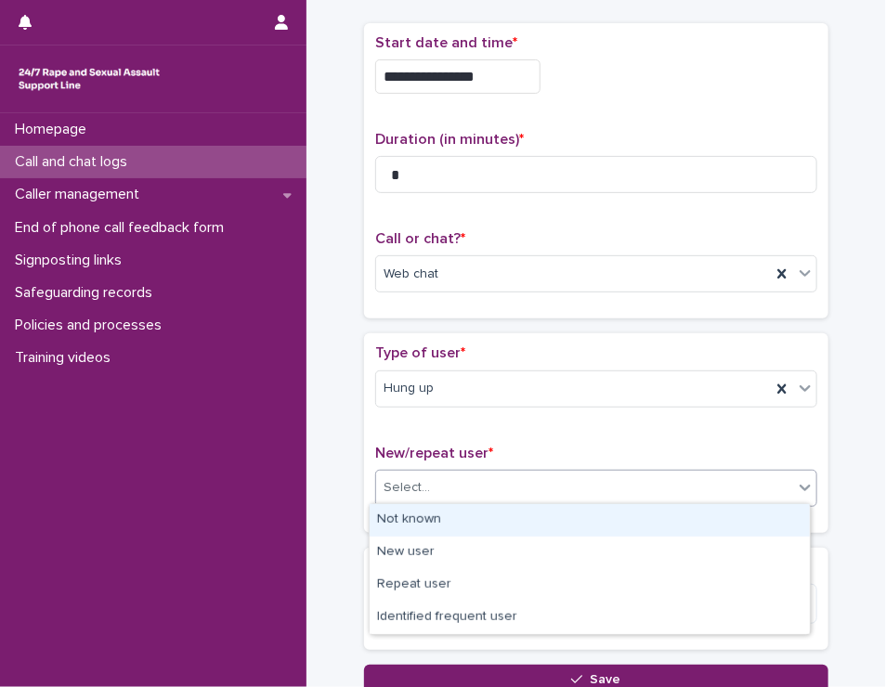
click at [642, 527] on div "Not known" at bounding box center [590, 520] width 440 height 33
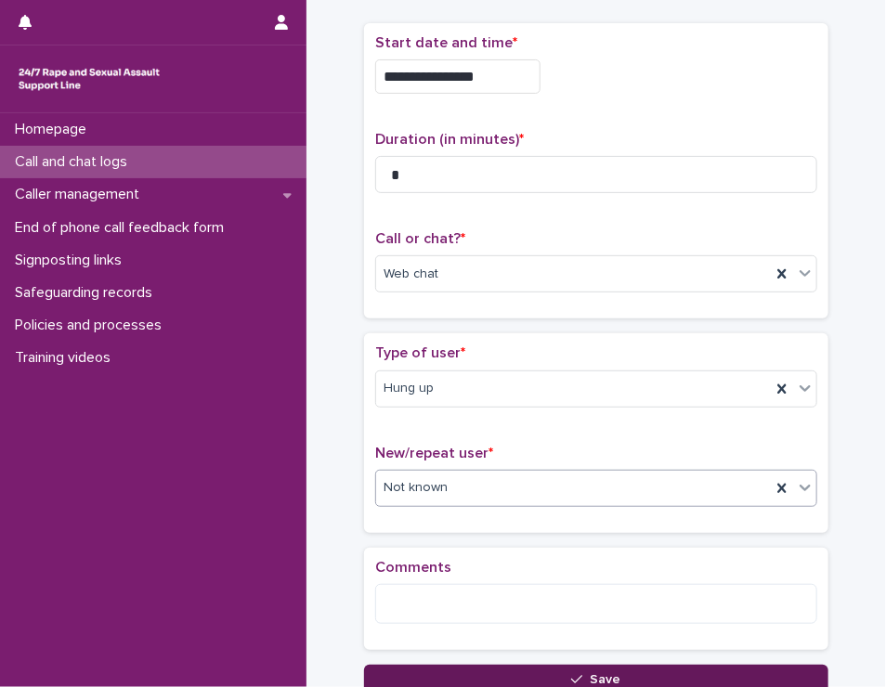
click at [623, 666] on button "Save" at bounding box center [596, 680] width 464 height 30
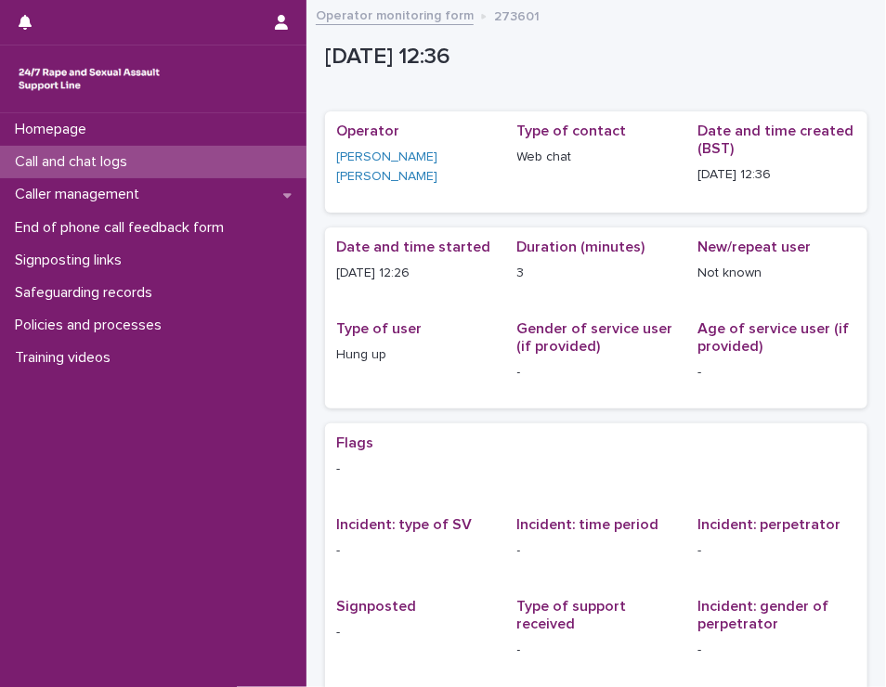
click at [110, 169] on p "Call and chat logs" at bounding box center [74, 162] width 135 height 18
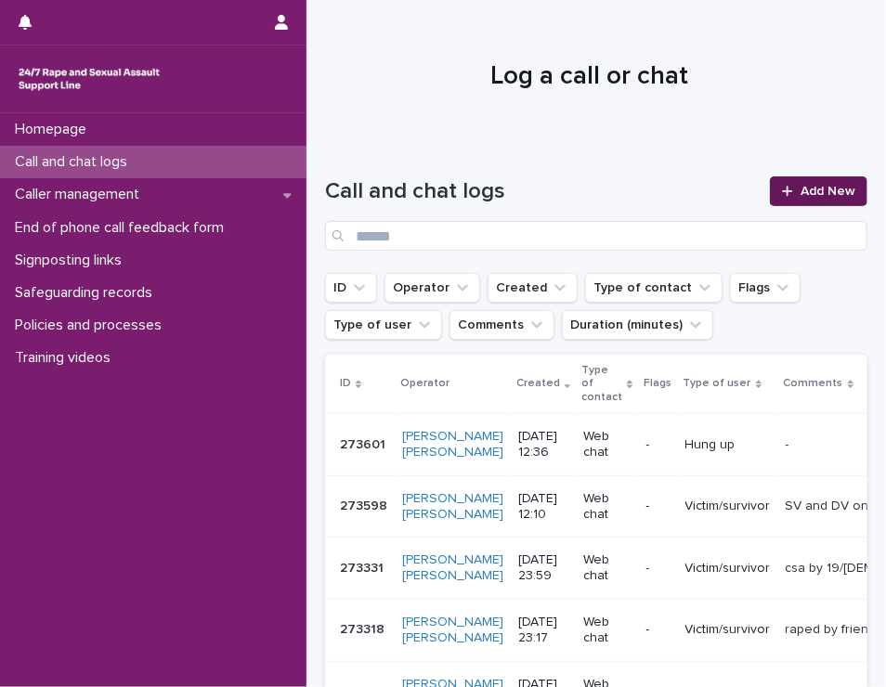
click at [830, 193] on span "Add New" at bounding box center [828, 191] width 55 height 13
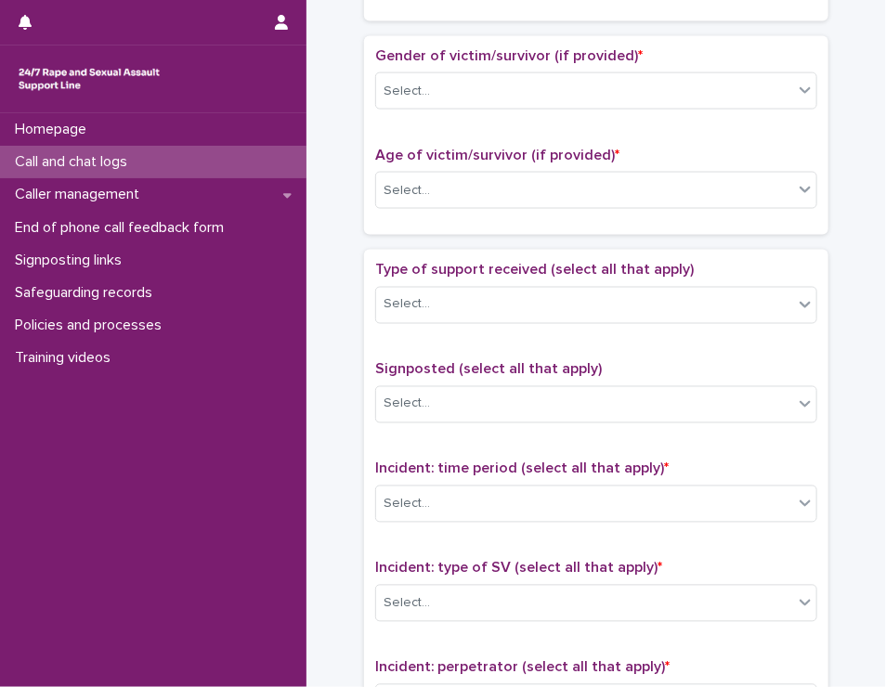
scroll to position [929, 0]
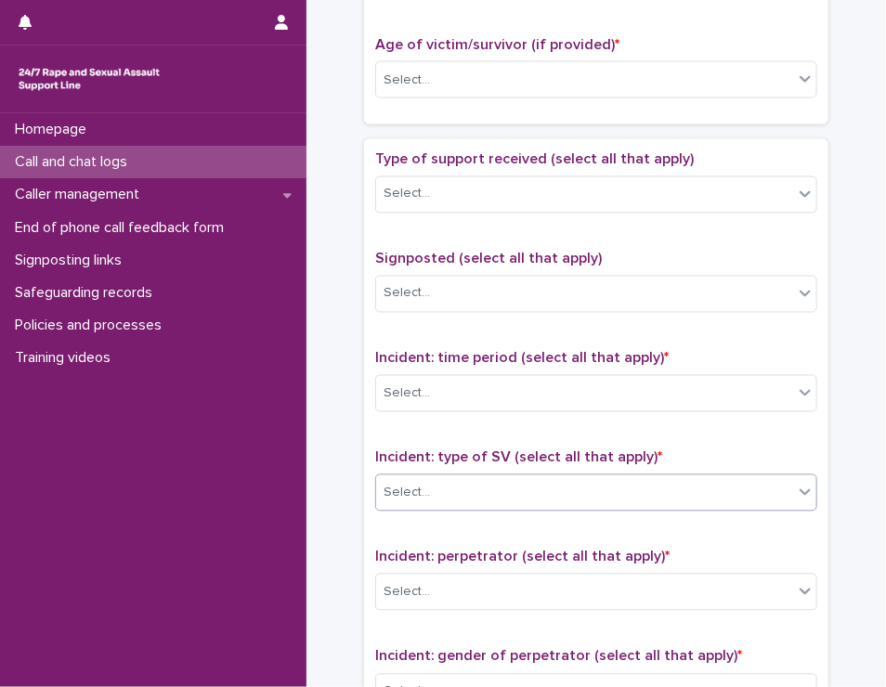
click at [608, 486] on div "Select..." at bounding box center [584, 493] width 417 height 31
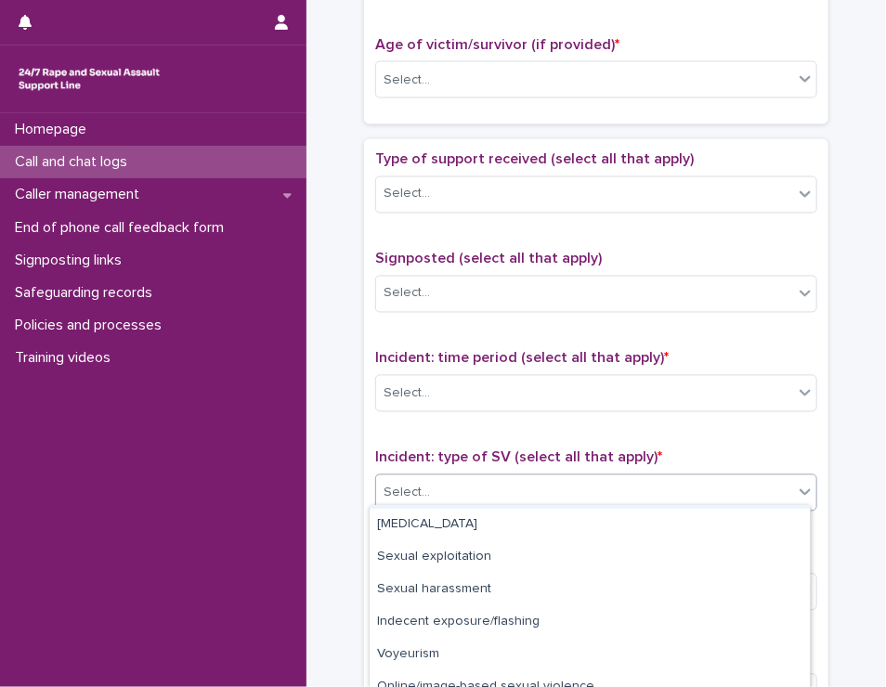
scroll to position [143, 0]
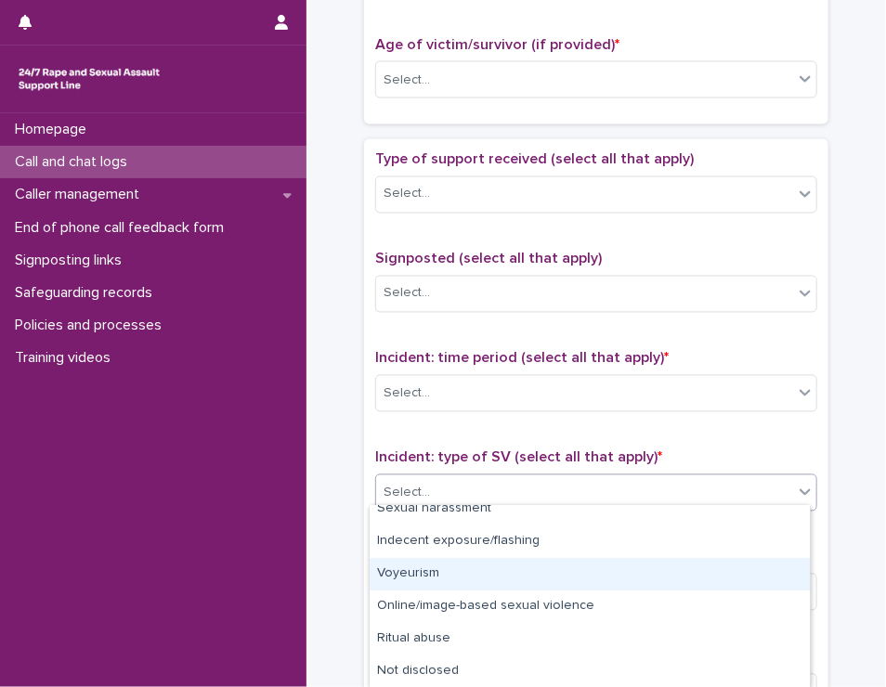
click at [582, 582] on div "Voyeurism" at bounding box center [590, 574] width 440 height 33
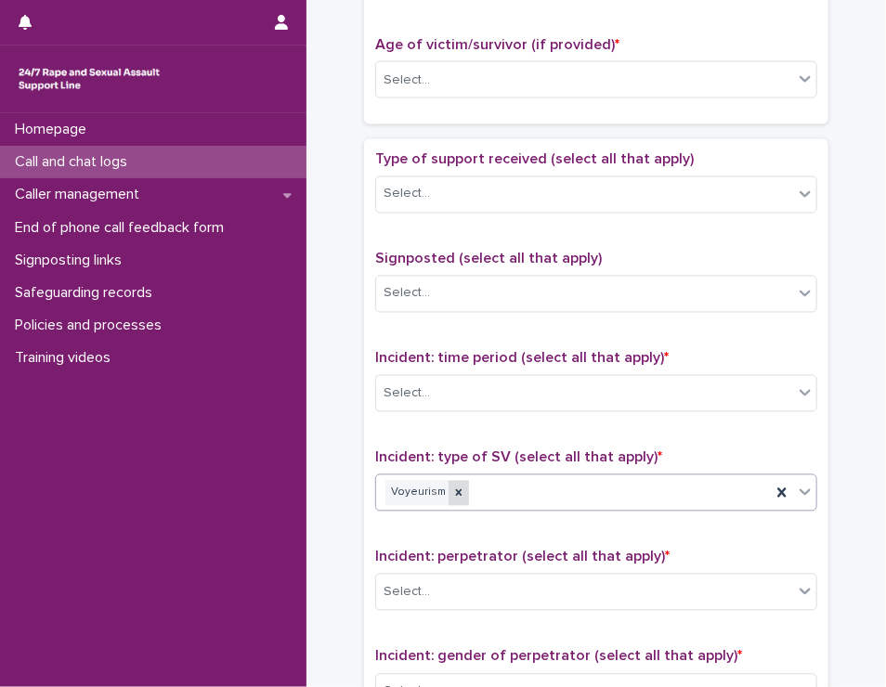
click at [452, 487] on icon at bounding box center [458, 493] width 13 height 13
click at [535, 478] on div "Select..." at bounding box center [584, 493] width 417 height 31
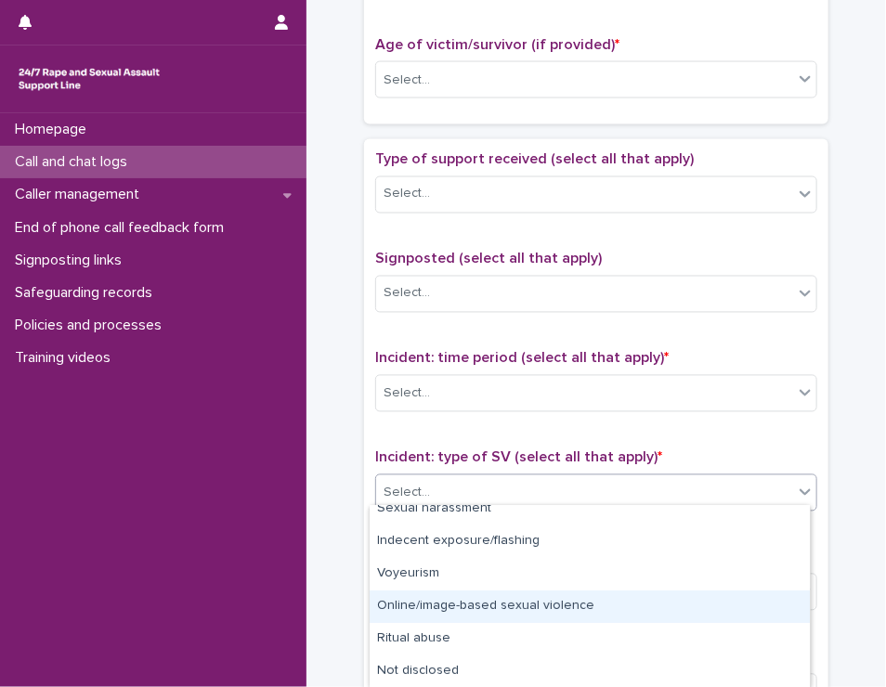
click at [520, 599] on div "Online/image-based sexual violence" at bounding box center [590, 607] width 440 height 33
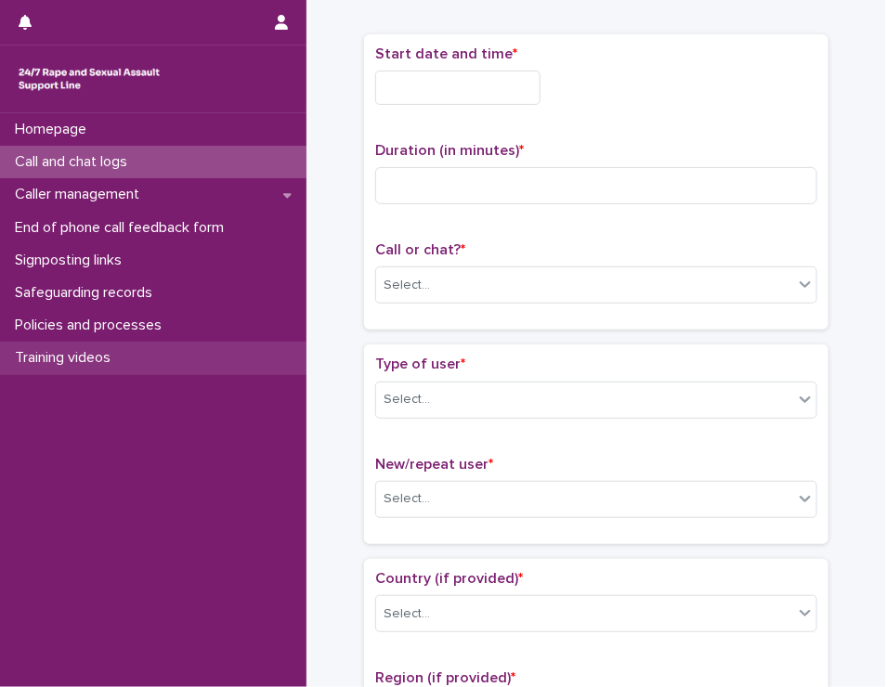
scroll to position [0, 0]
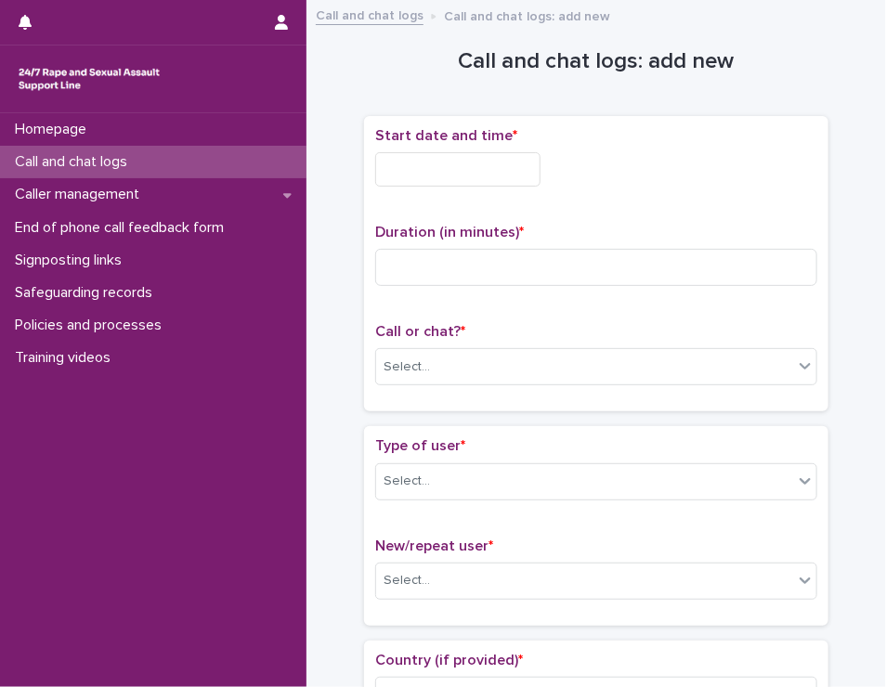
click at [450, 169] on input "text" at bounding box center [457, 169] width 165 height 34
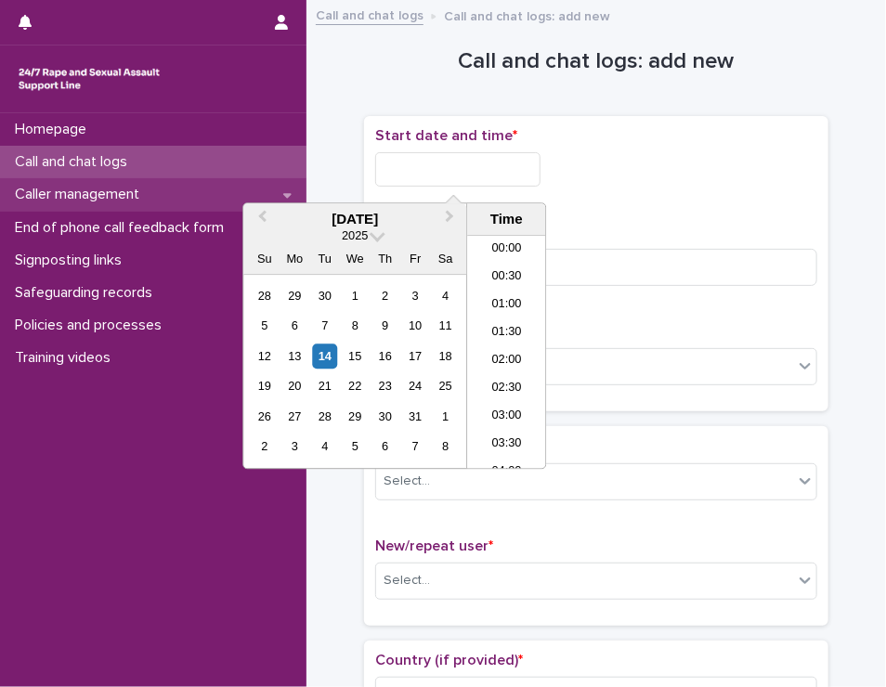
scroll to position [622, 0]
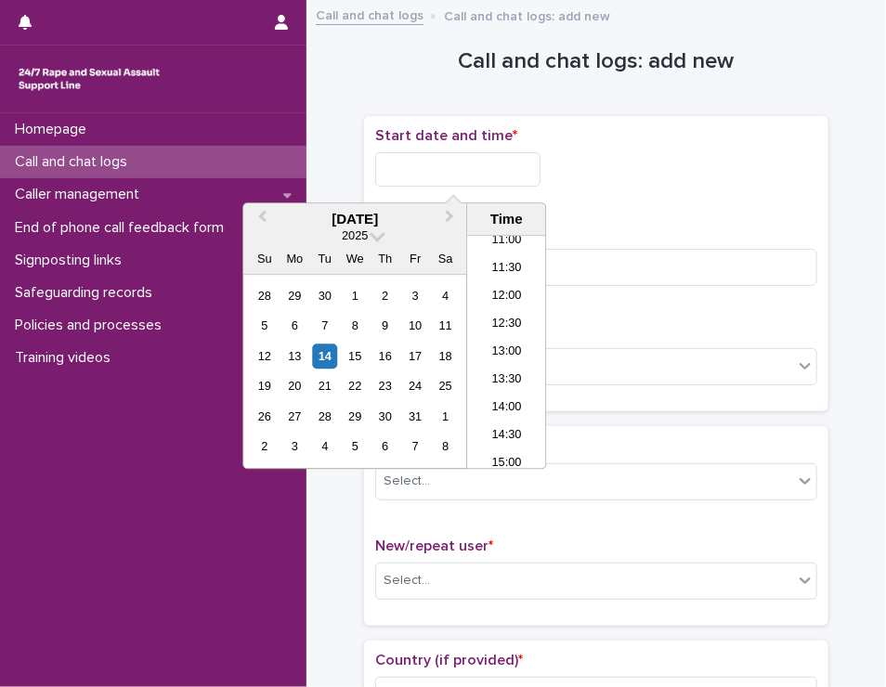
click at [517, 317] on li "12:30" at bounding box center [506, 325] width 79 height 28
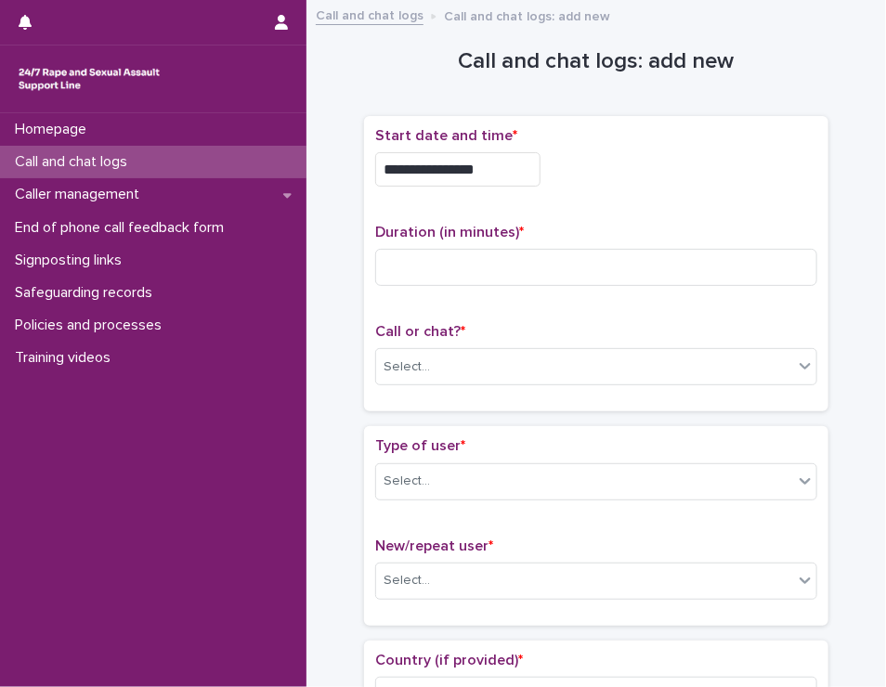
click at [490, 164] on input "**********" at bounding box center [457, 169] width 165 height 34
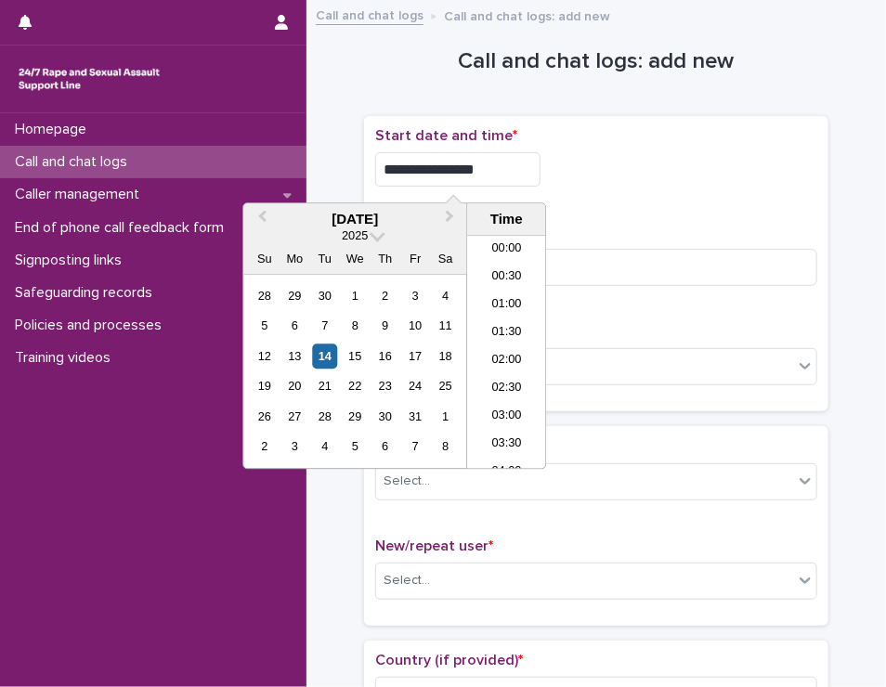
scroll to position [594, 0]
type input "**********"
click at [732, 192] on div "**********" at bounding box center [596, 164] width 442 height 74
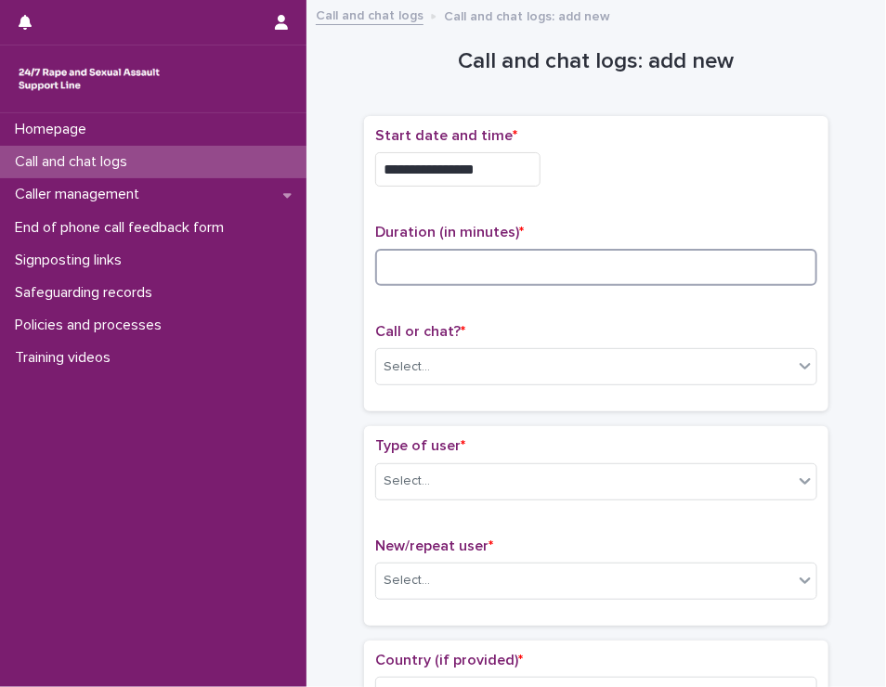
click at [383, 275] on input at bounding box center [596, 267] width 442 height 37
type input "**"
click at [464, 352] on div "Select..." at bounding box center [584, 367] width 417 height 31
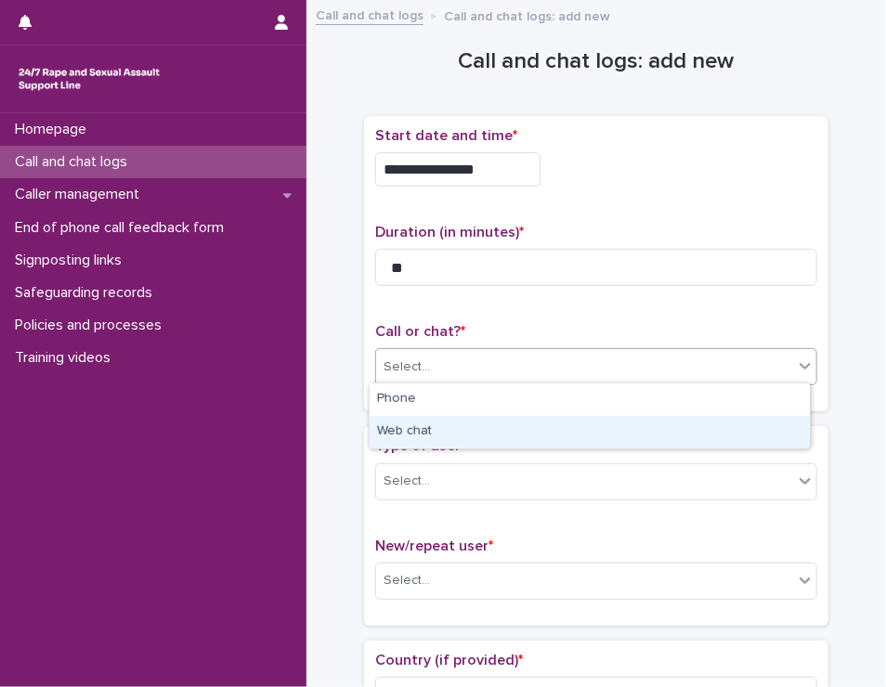
click at [539, 440] on div "Web chat" at bounding box center [590, 432] width 440 height 33
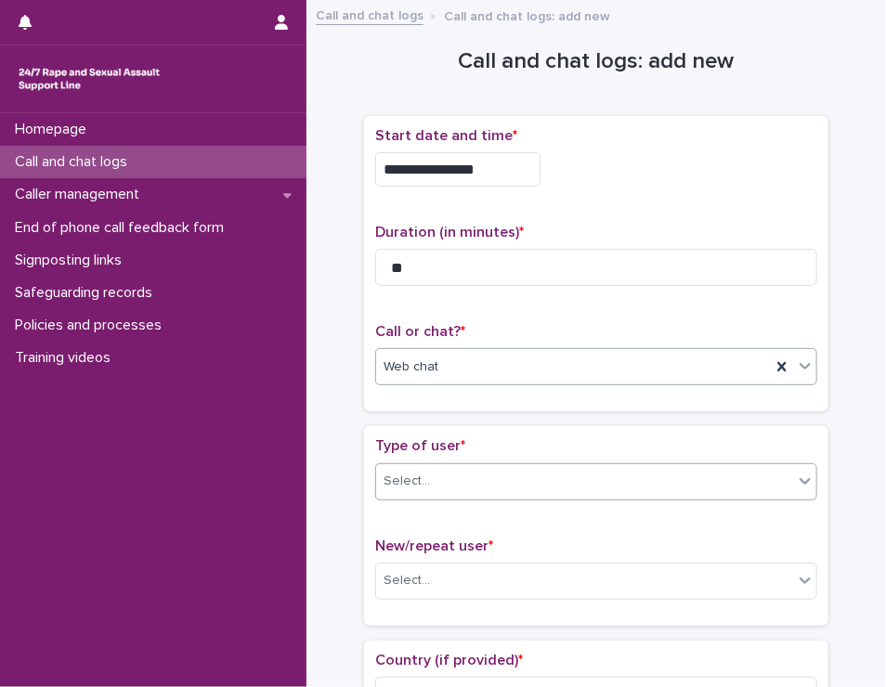
click at [506, 471] on div "Select..." at bounding box center [584, 481] width 417 height 31
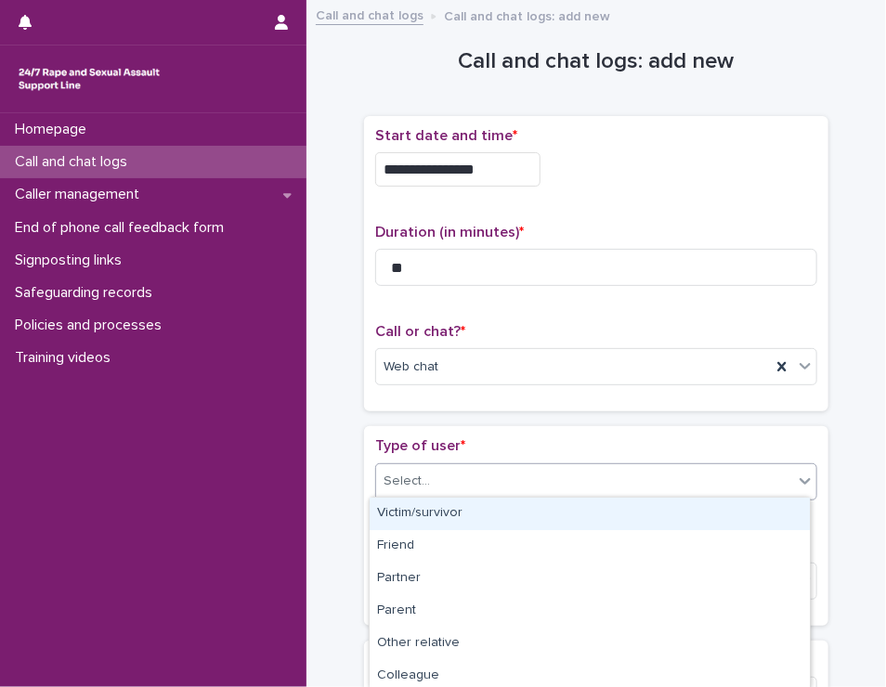
click at [506, 512] on div "Victim/survivor" at bounding box center [590, 514] width 440 height 33
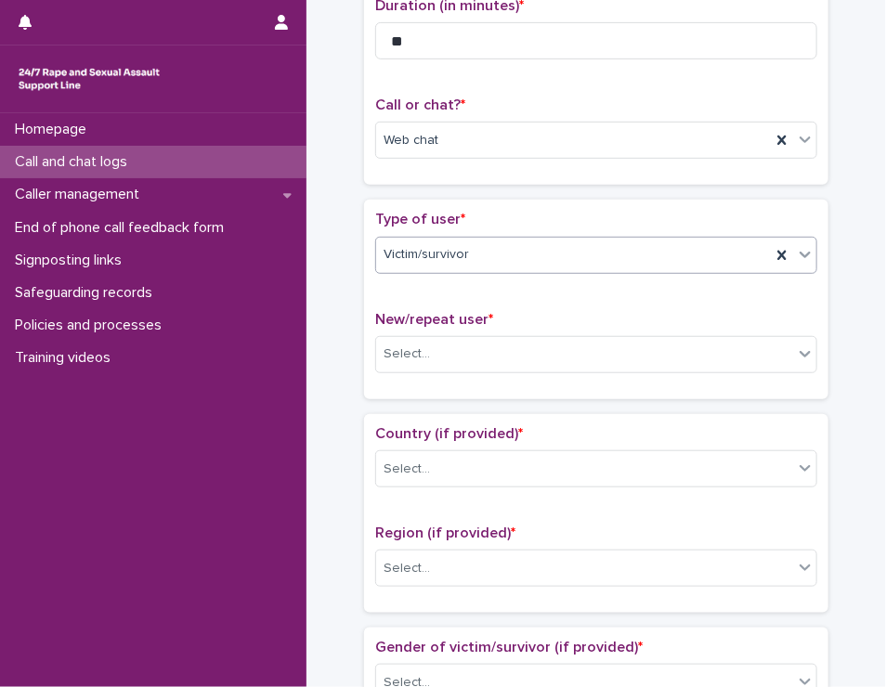
scroll to position [279, 0]
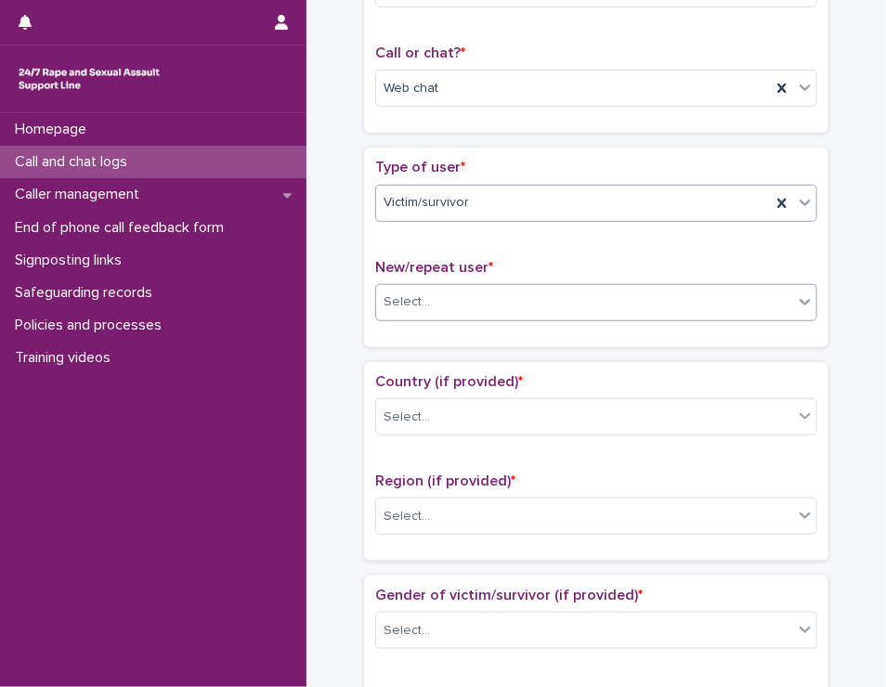
click at [620, 307] on div "Select..." at bounding box center [584, 302] width 417 height 31
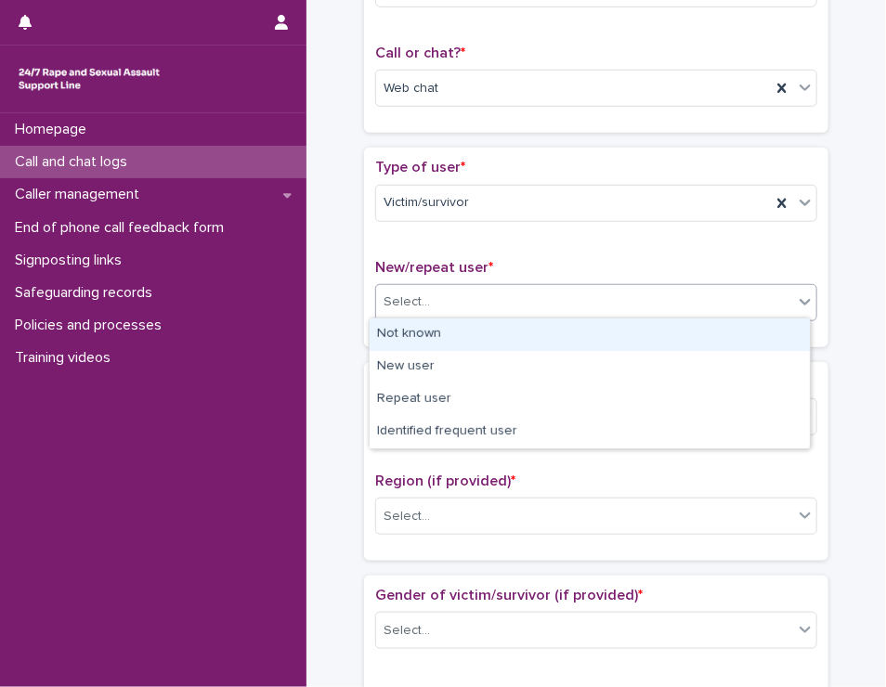
click at [619, 346] on div "Not known" at bounding box center [590, 335] width 440 height 33
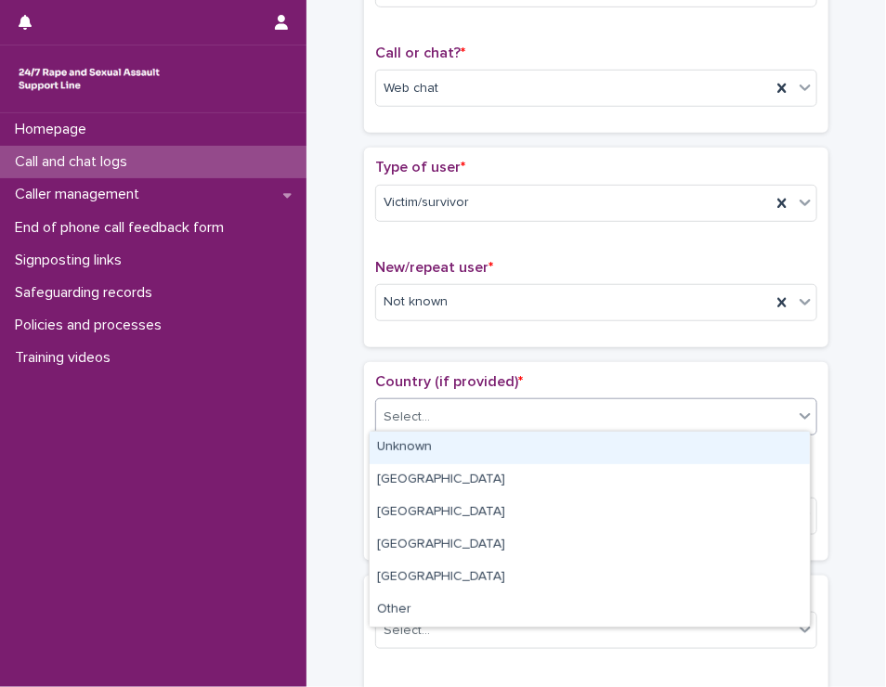
click at [608, 415] on div "Select..." at bounding box center [584, 417] width 417 height 31
click at [606, 460] on div "Unknown" at bounding box center [590, 448] width 440 height 33
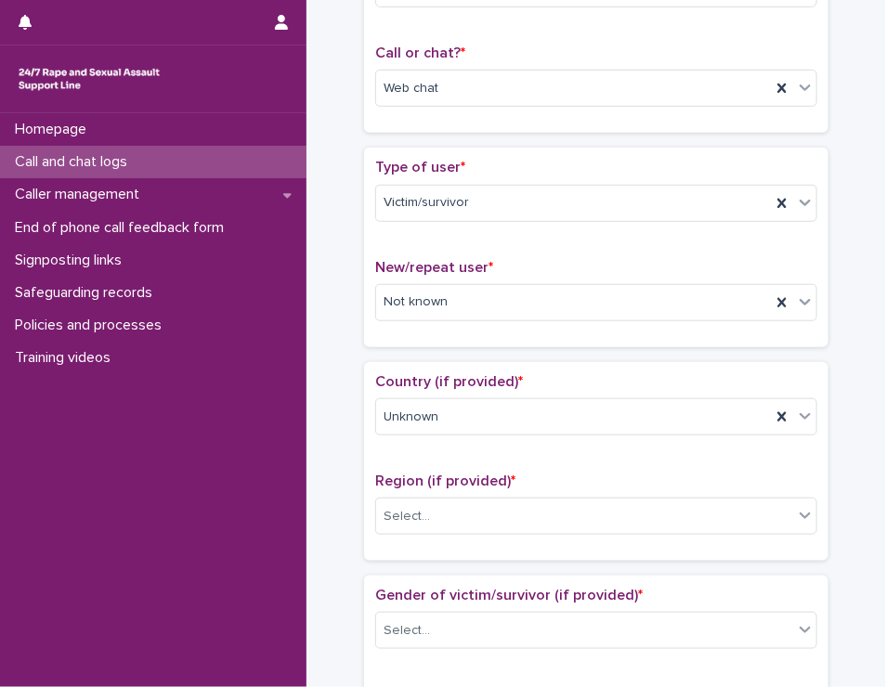
click at [596, 540] on div "Region (if provided) * Select..." at bounding box center [596, 511] width 442 height 77
click at [596, 526] on div "Select..." at bounding box center [584, 517] width 417 height 31
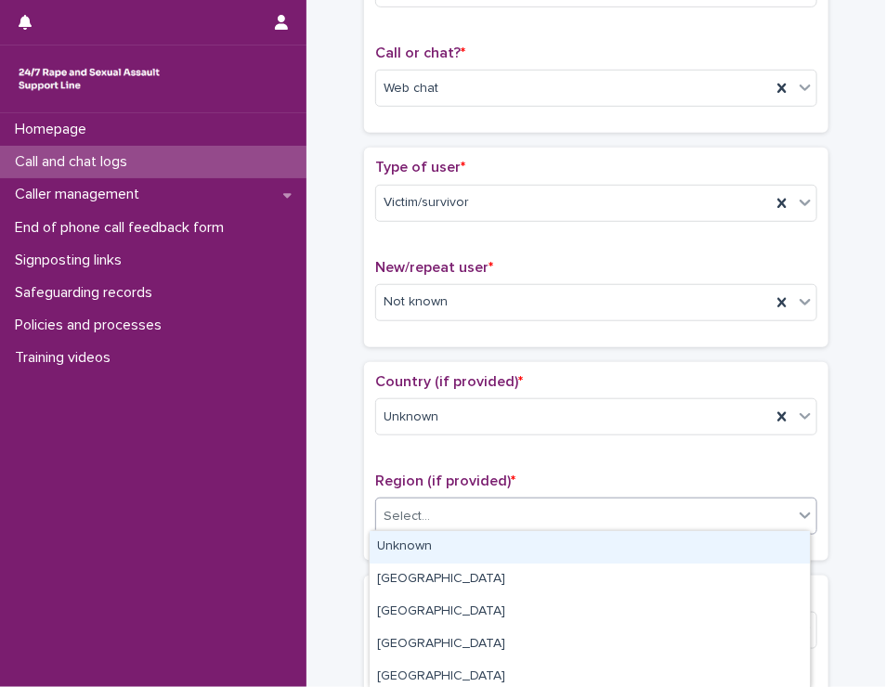
click at [594, 550] on div "Unknown" at bounding box center [590, 547] width 440 height 33
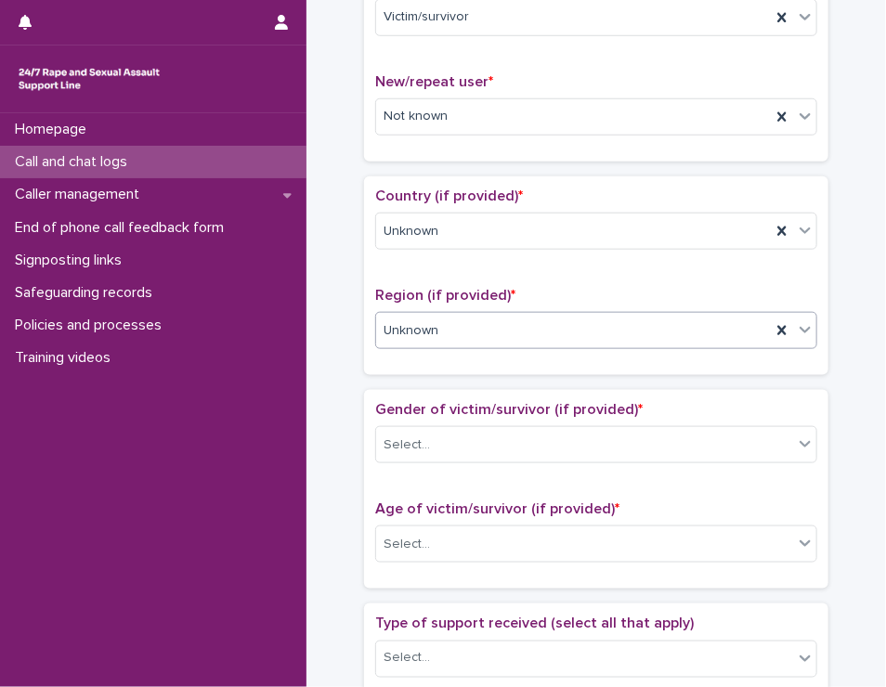
scroll to position [557, 0]
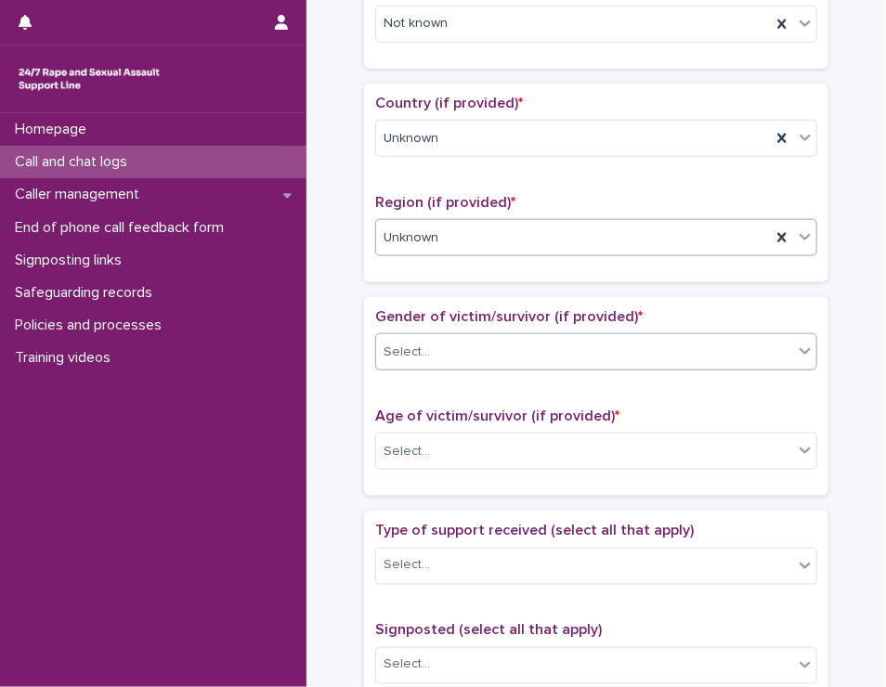
click at [591, 346] on div "Select..." at bounding box center [584, 352] width 417 height 31
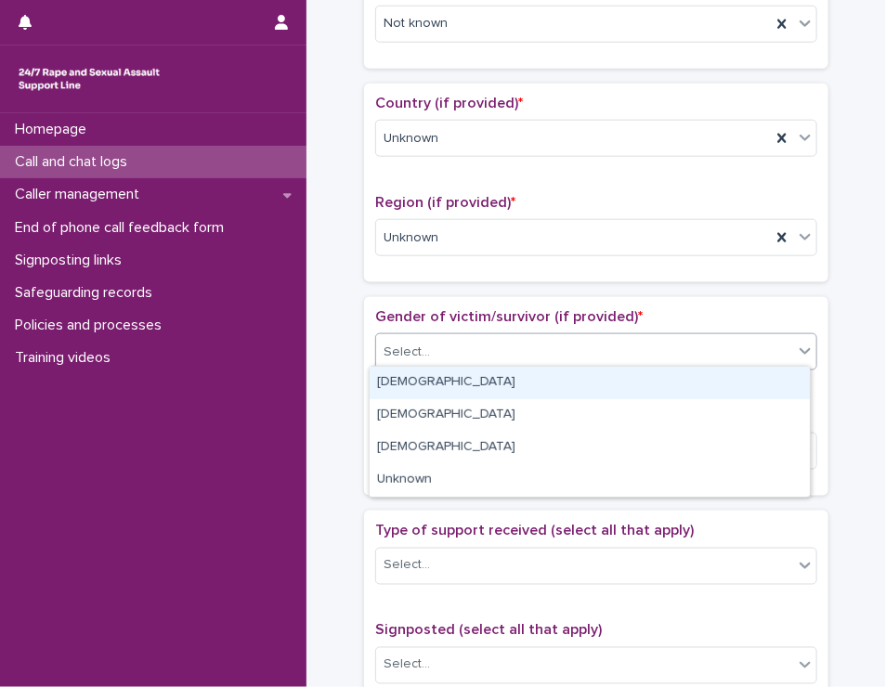
click at [544, 390] on div "[DEMOGRAPHIC_DATA]" at bounding box center [590, 383] width 440 height 33
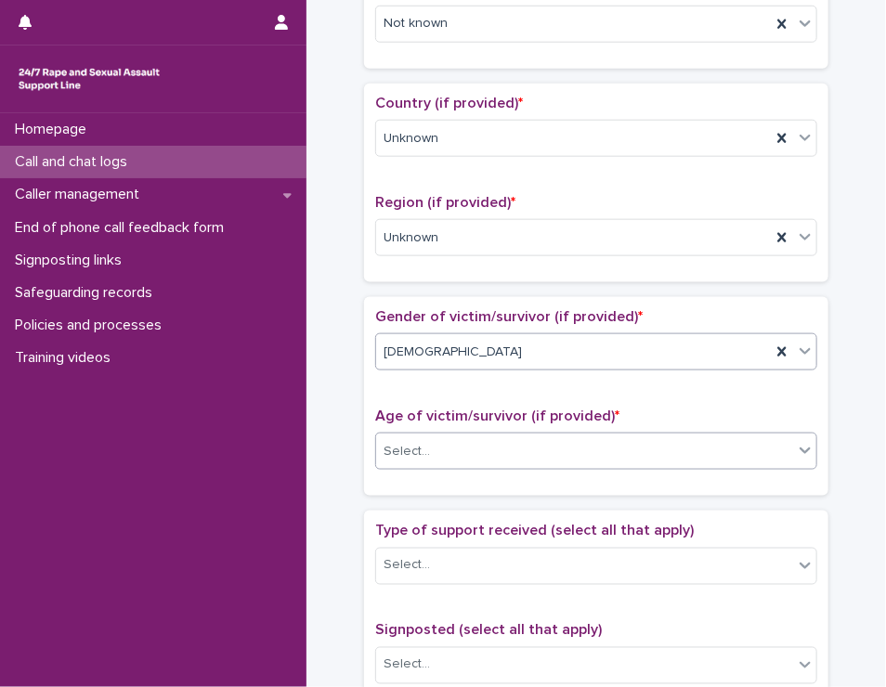
click at [534, 456] on div "Select..." at bounding box center [584, 452] width 417 height 31
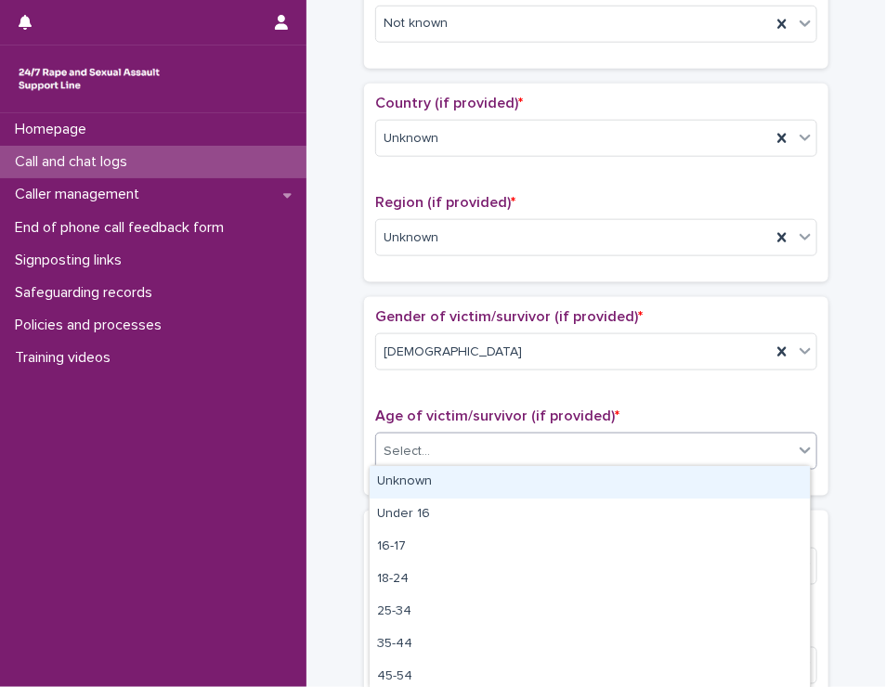
click at [529, 481] on div "Unknown" at bounding box center [590, 482] width 440 height 33
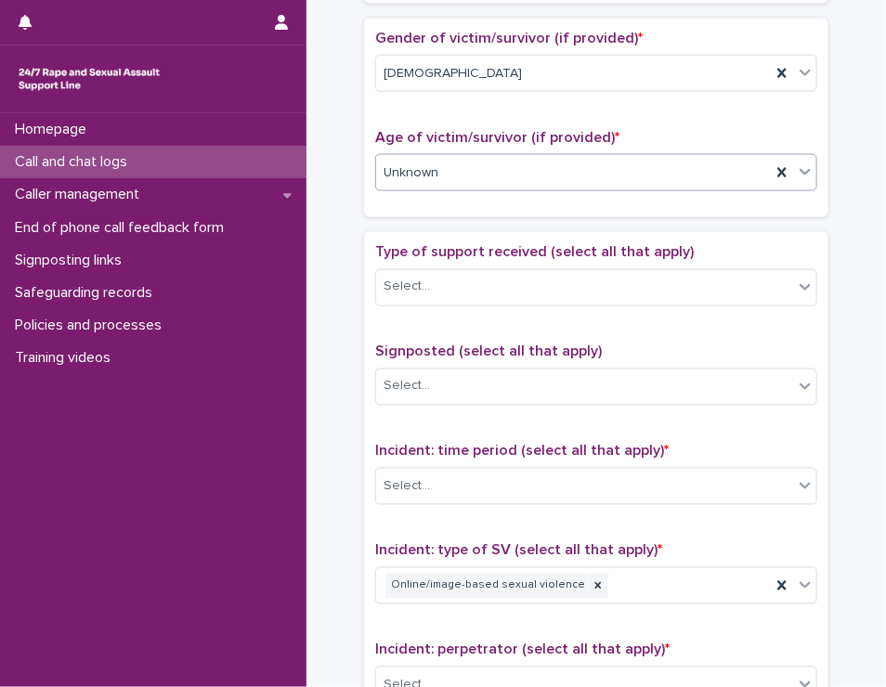
scroll to position [1115, 0]
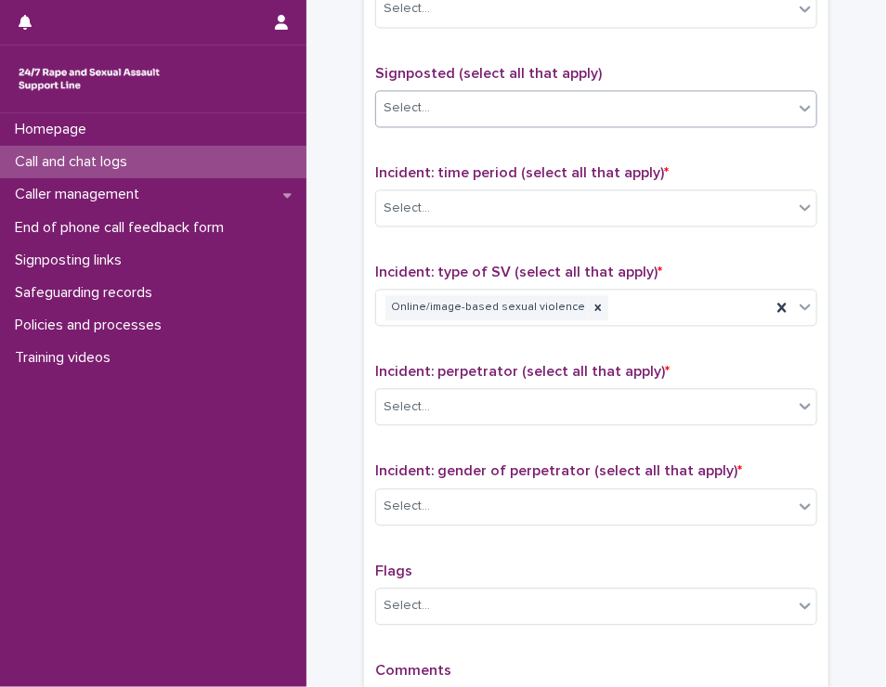
click at [497, 103] on div "Select..." at bounding box center [584, 108] width 417 height 31
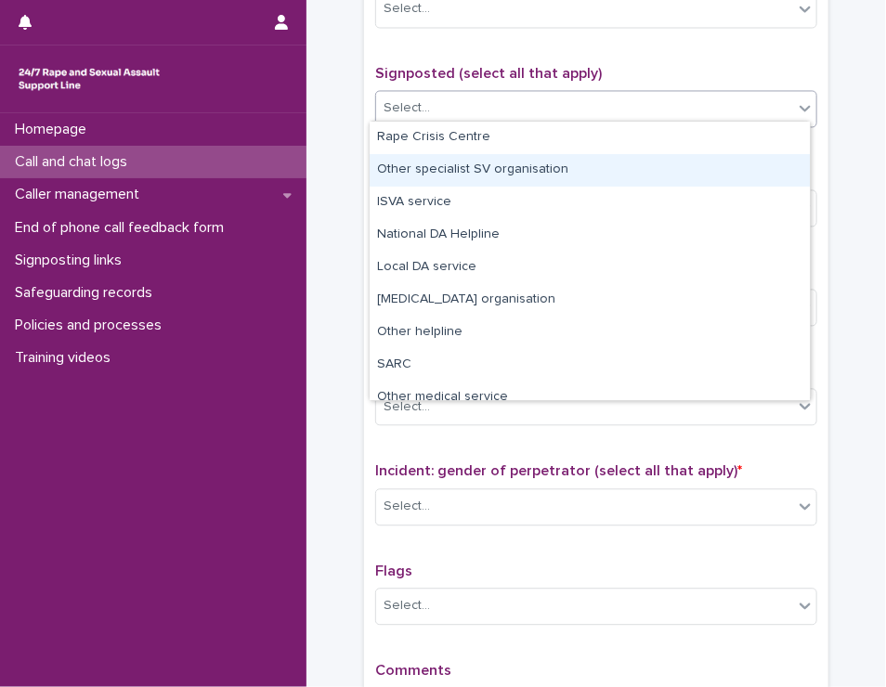
click at [608, 177] on div "Other specialist SV organisation" at bounding box center [590, 170] width 440 height 33
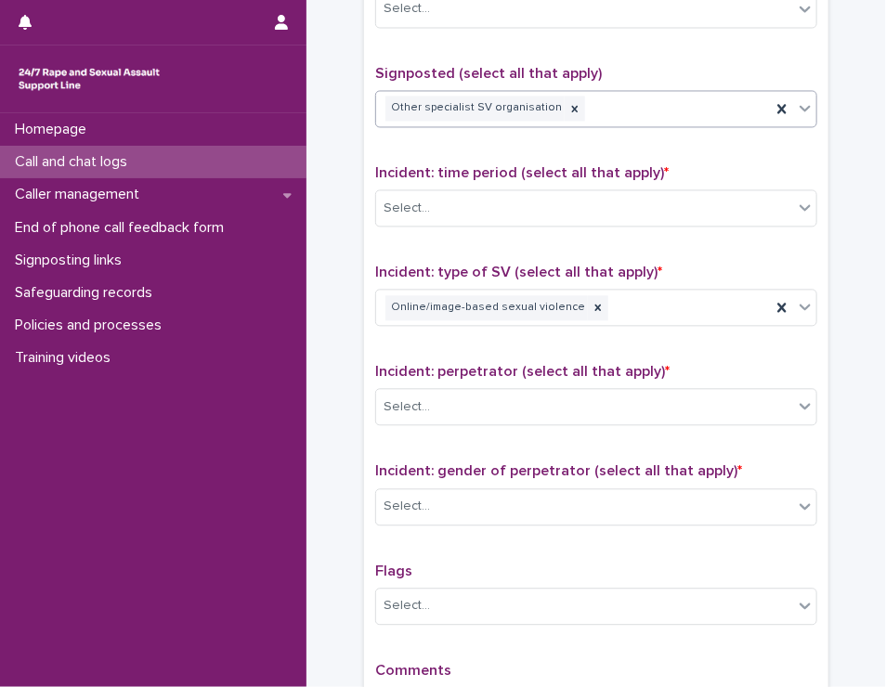
click at [607, 102] on div "Other specialist SV organisation" at bounding box center [573, 108] width 395 height 33
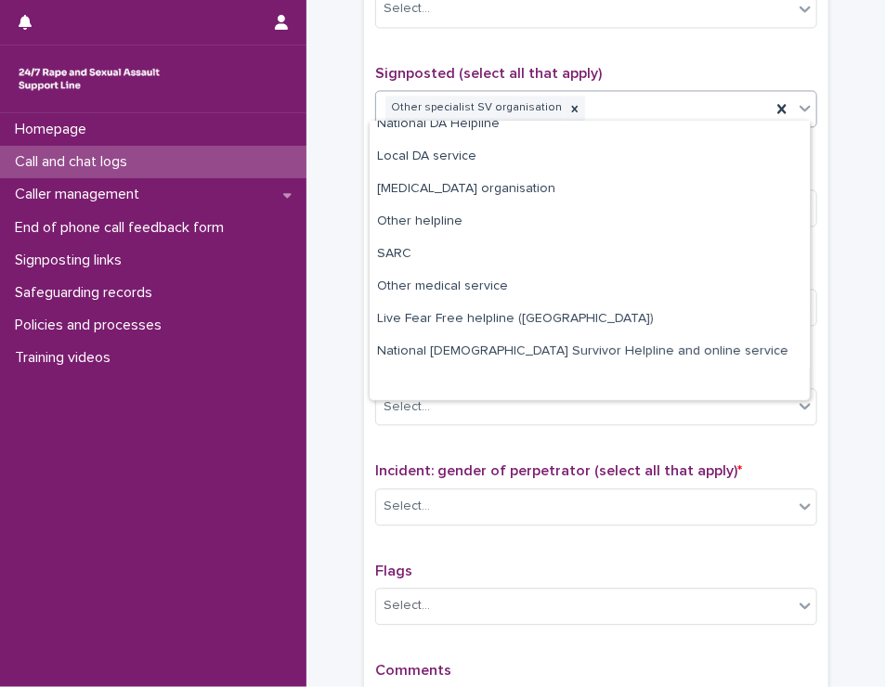
scroll to position [0, 0]
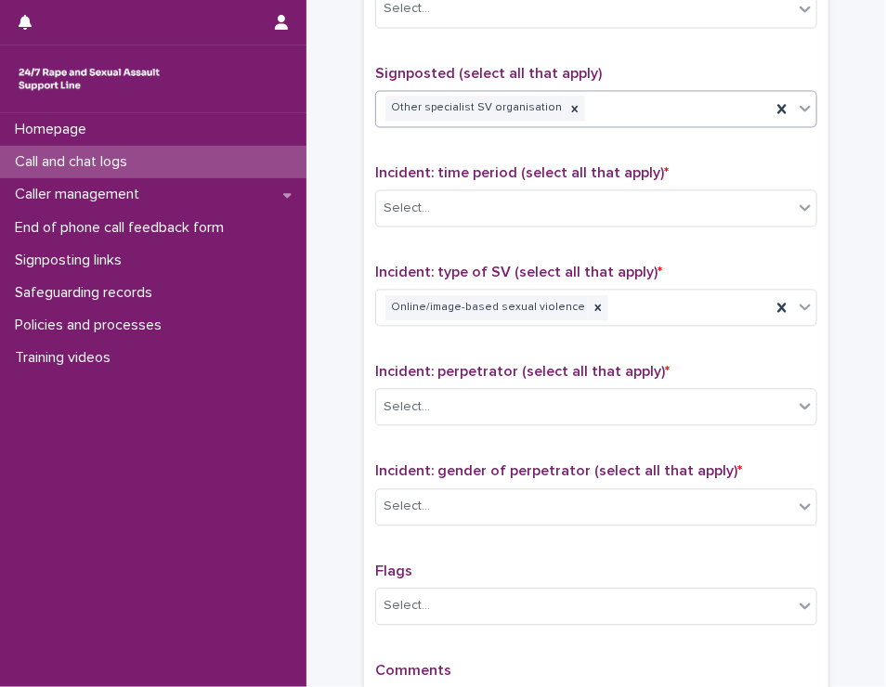
click at [694, 103] on div "Other specialist SV organisation" at bounding box center [573, 108] width 395 height 33
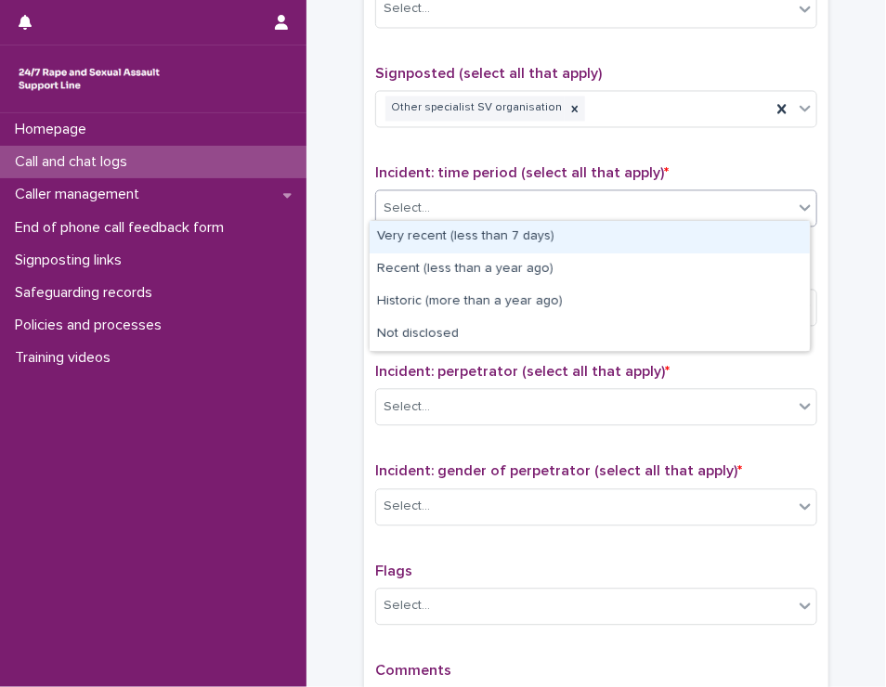
click at [560, 211] on div "Select..." at bounding box center [584, 208] width 417 height 31
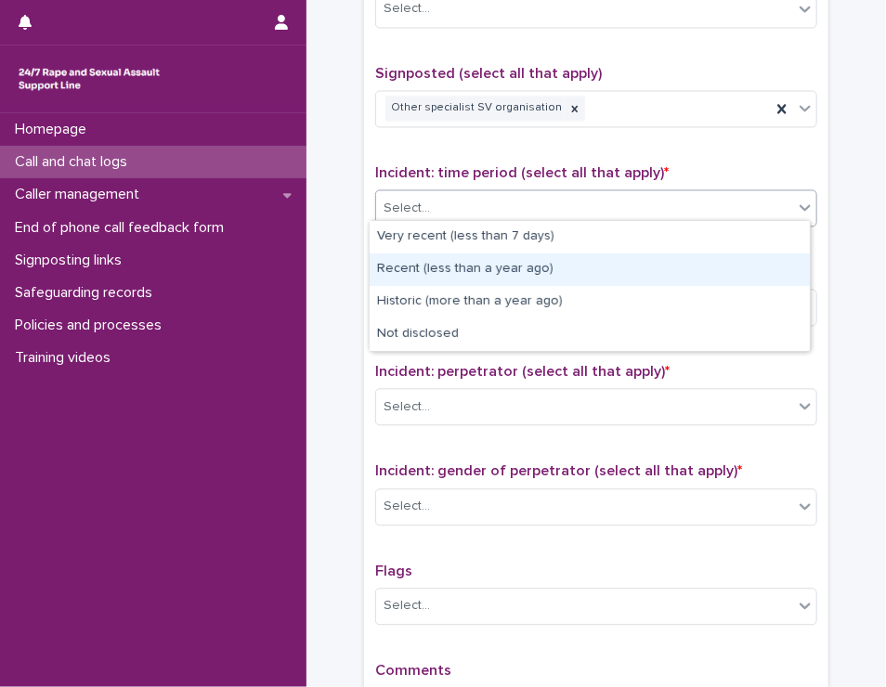
click at [530, 270] on div "Recent (less than a year ago)" at bounding box center [590, 270] width 440 height 33
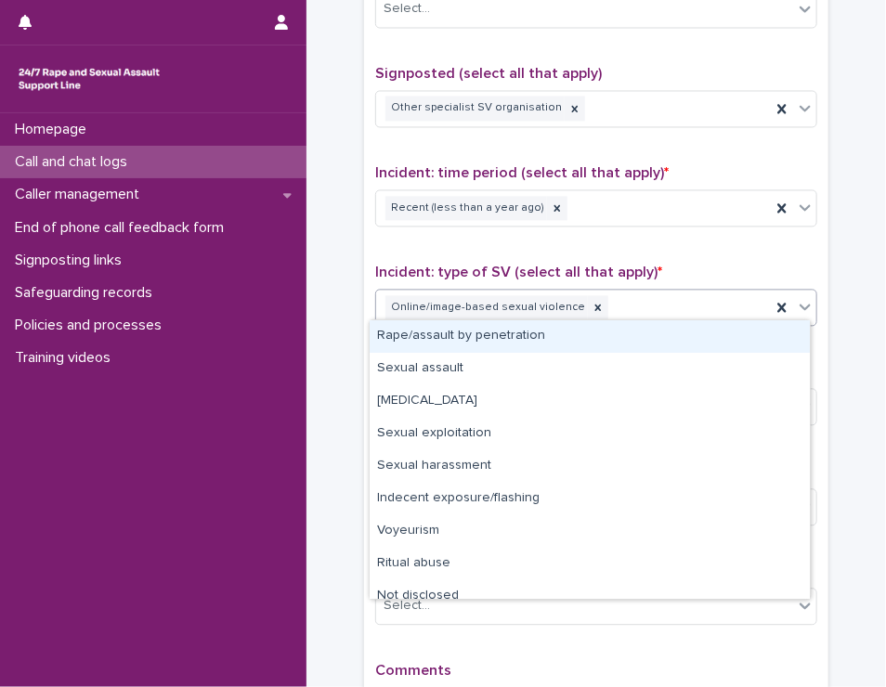
click at [702, 296] on div "Online/image-based sexual violence" at bounding box center [573, 308] width 395 height 33
click at [608, 336] on div "Rape/assault by penetration" at bounding box center [590, 336] width 440 height 33
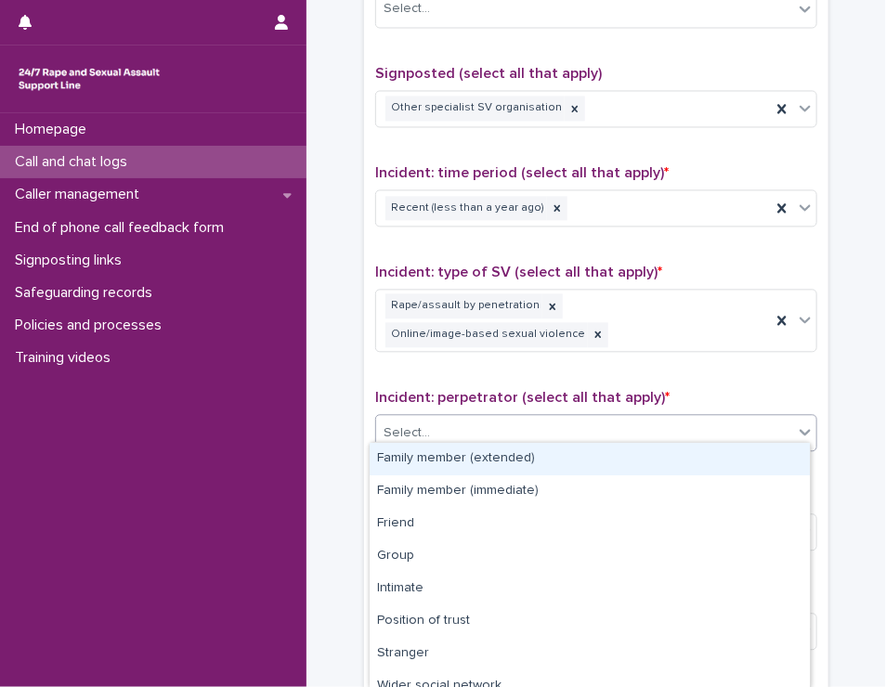
click at [494, 434] on div "Select..." at bounding box center [584, 433] width 417 height 31
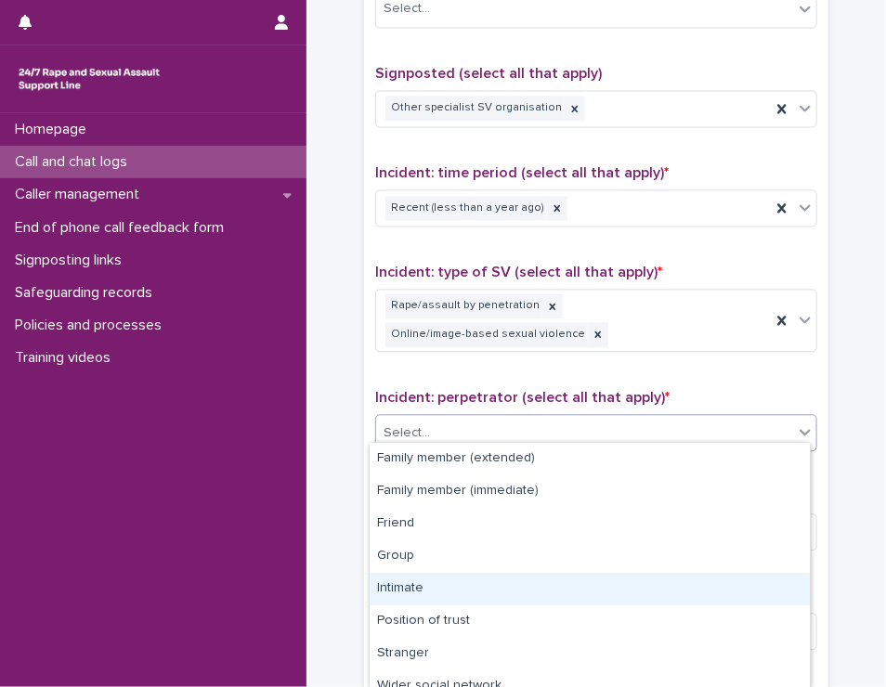
click at [479, 590] on div "Intimate" at bounding box center [590, 589] width 440 height 33
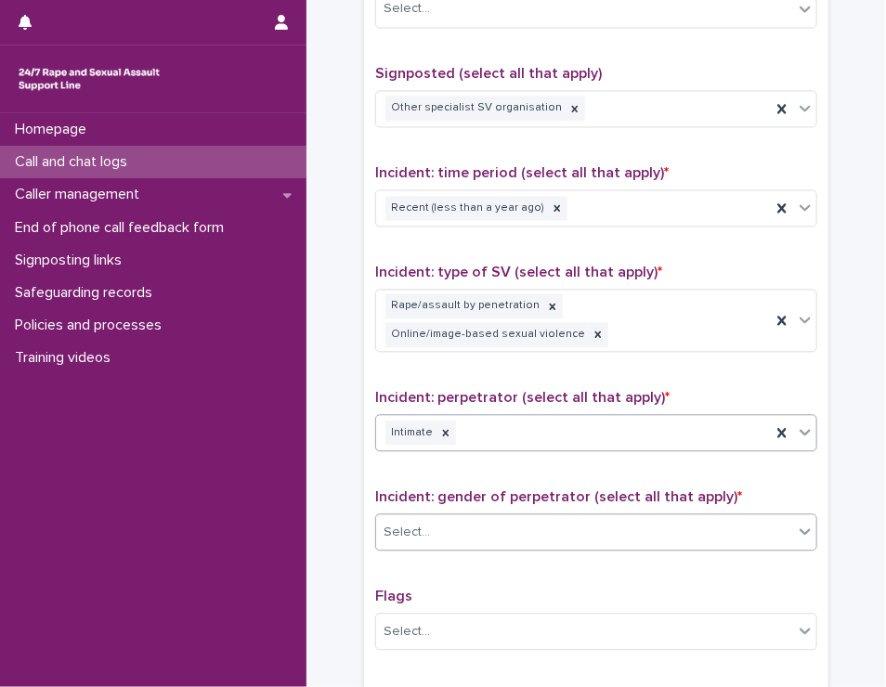
click at [509, 517] on div "Select..." at bounding box center [584, 532] width 417 height 31
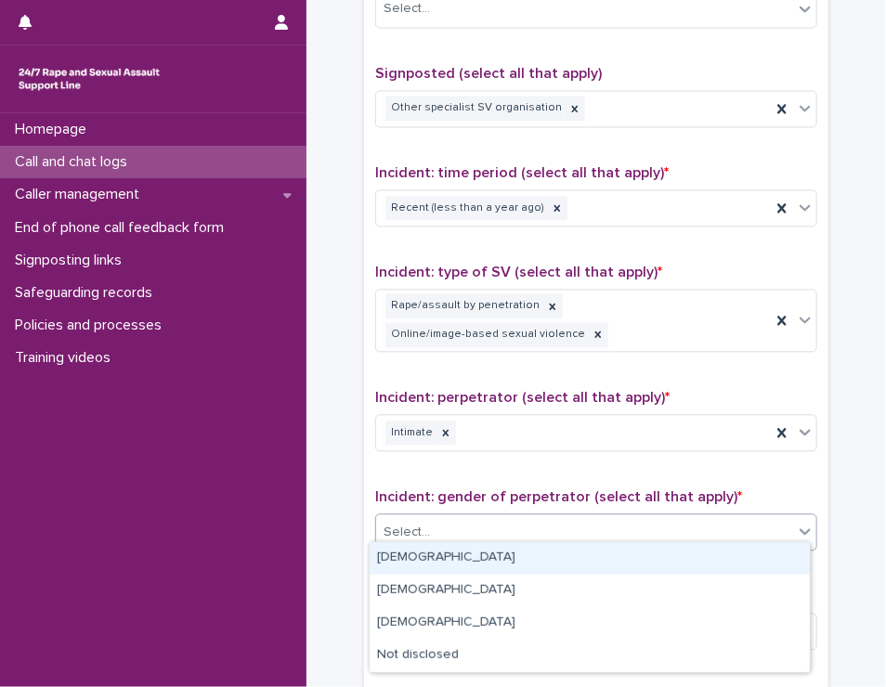
click at [503, 552] on div "[DEMOGRAPHIC_DATA]" at bounding box center [590, 558] width 440 height 33
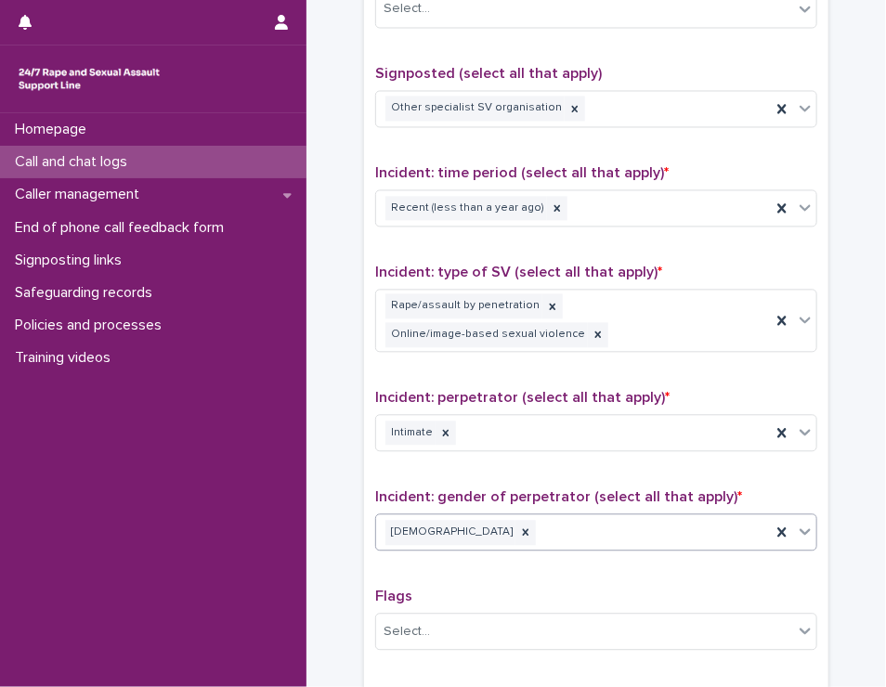
scroll to position [1386, 0]
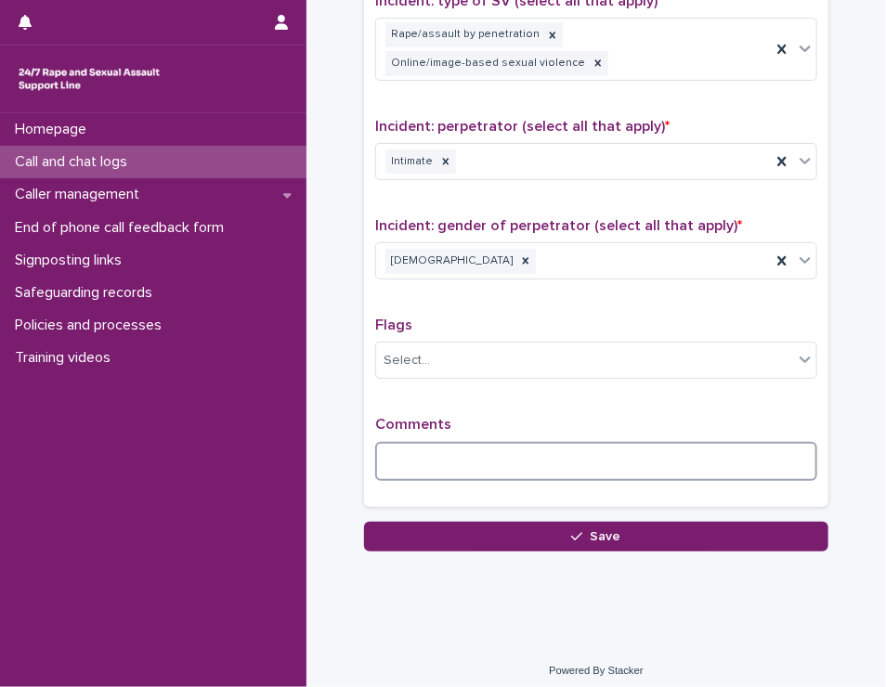
click at [519, 448] on textarea at bounding box center [596, 462] width 442 height 40
click at [631, 442] on textarea at bounding box center [596, 462] width 442 height 40
drag, startPoint x: 599, startPoint y: 438, endPoint x: 601, endPoint y: 457, distance: 19.6
click at [601, 442] on textarea "**********" at bounding box center [596, 462] width 442 height 40
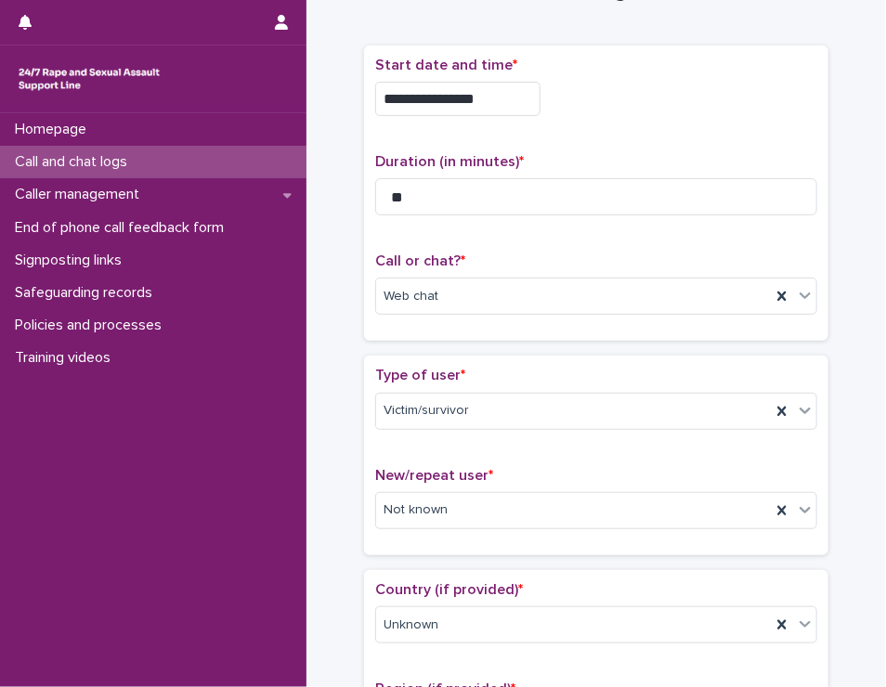
scroll to position [0, 0]
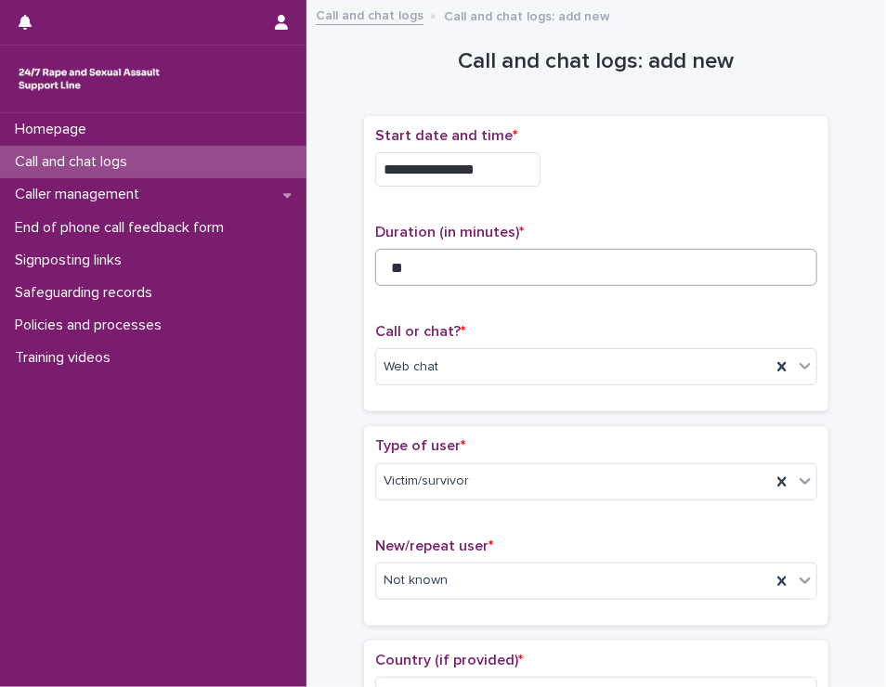
type textarea "**********"
click at [547, 269] on input "**" at bounding box center [596, 267] width 442 height 37
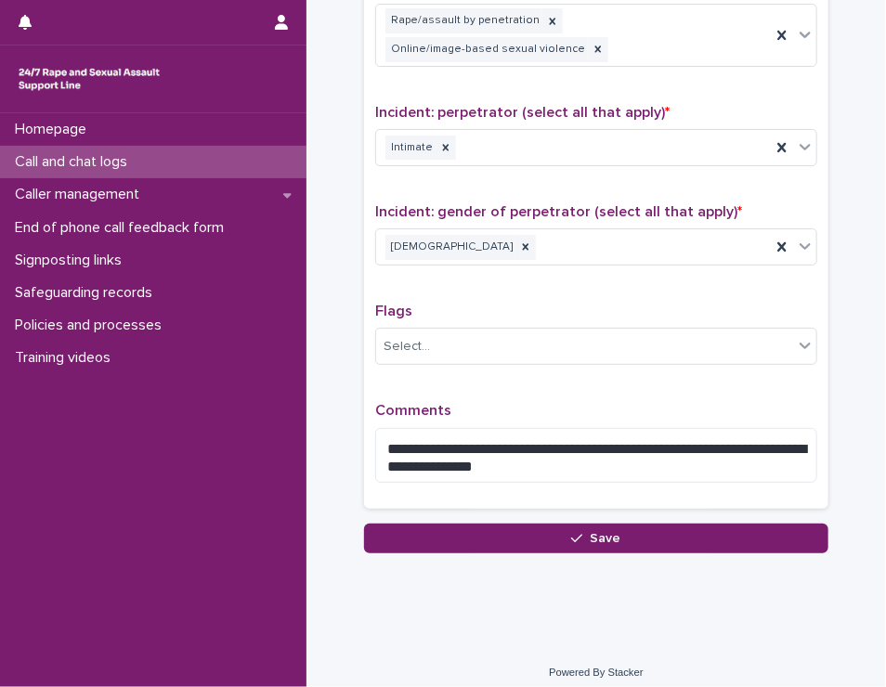
scroll to position [1402, 0]
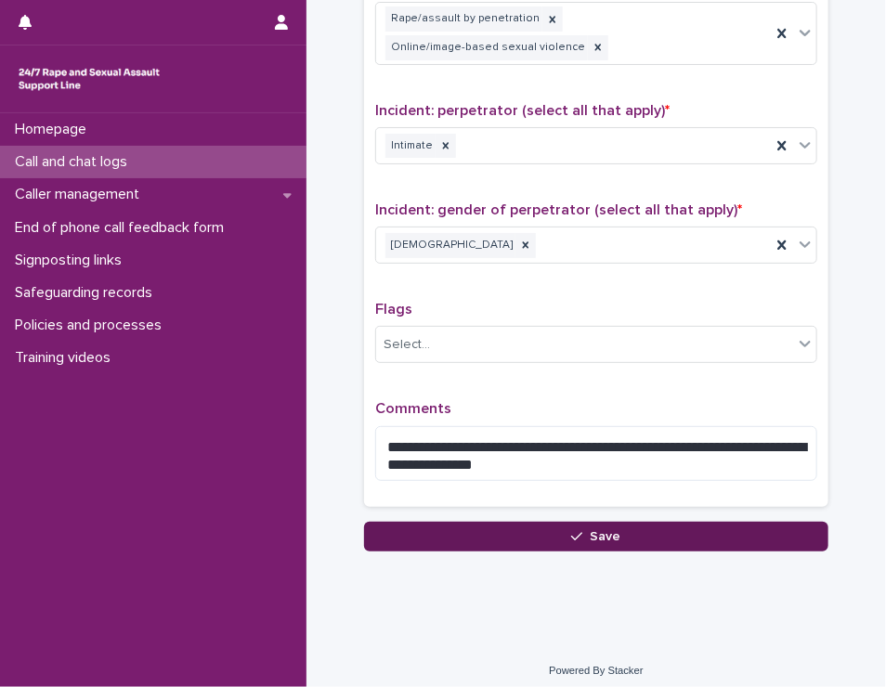
type input "**"
click at [712, 527] on button "Save" at bounding box center [596, 537] width 464 height 30
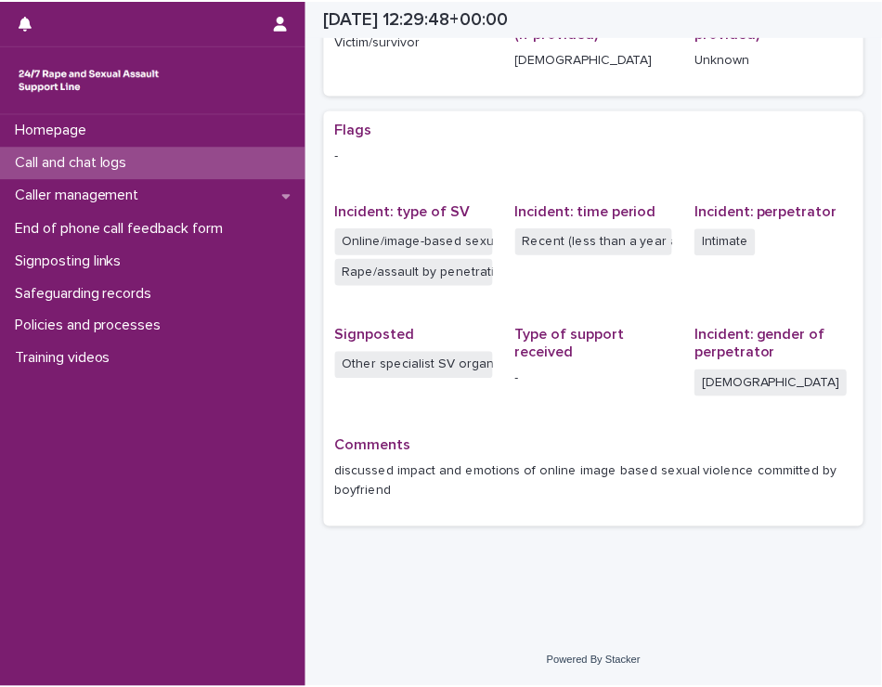
scroll to position [312, 0]
